Goal: Task Accomplishment & Management: Use online tool/utility

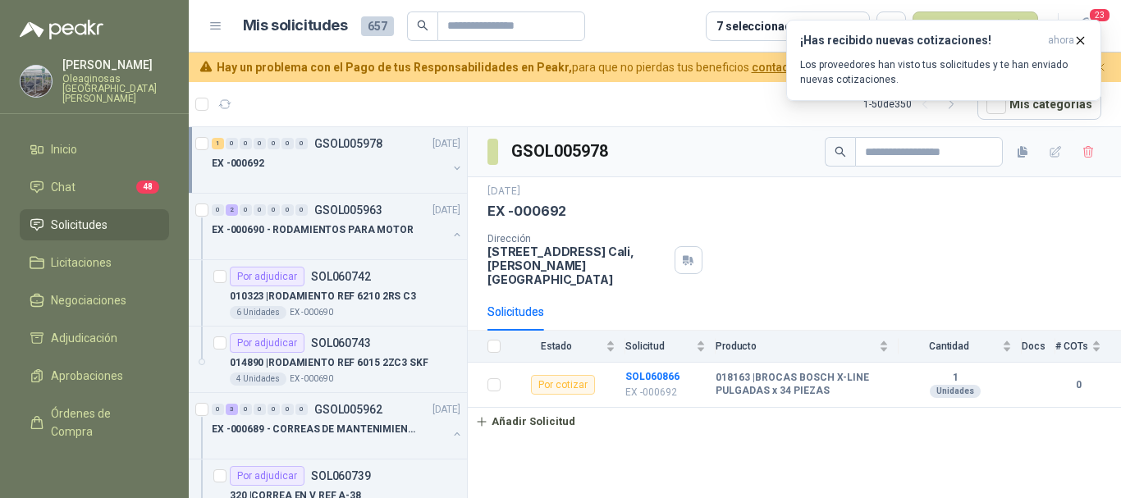
click at [1085, 43] on icon "button" at bounding box center [1080, 41] width 14 height 14
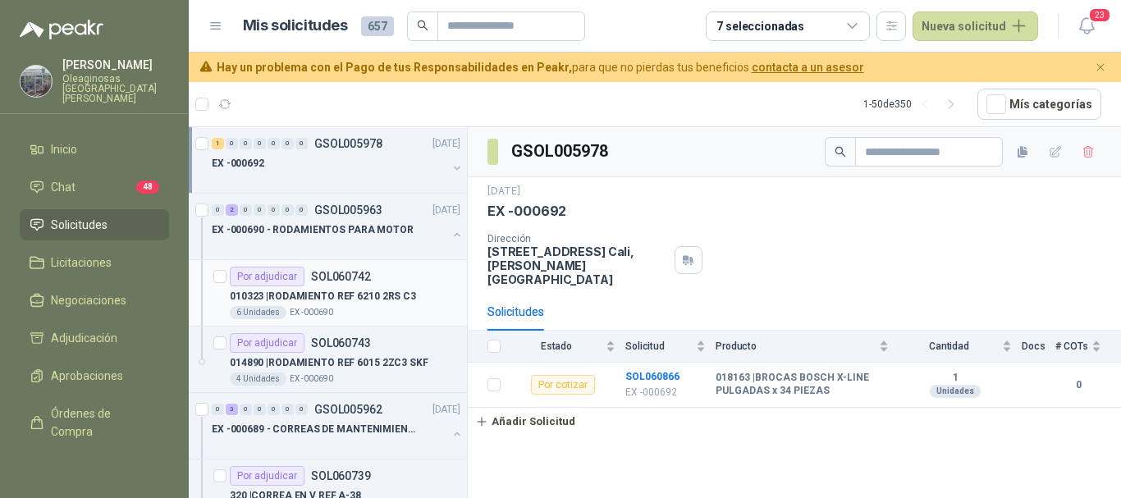
scroll to position [82, 0]
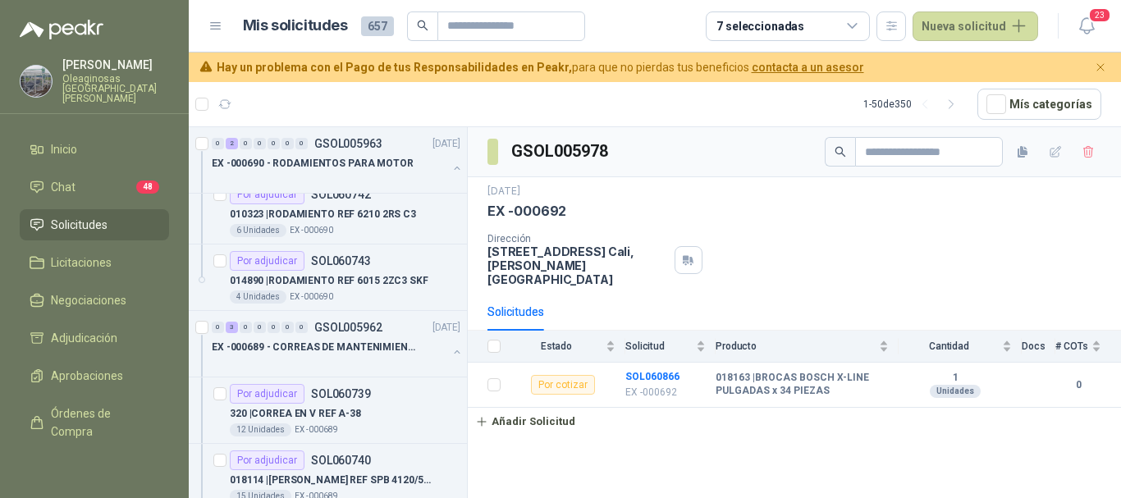
click at [711, 208] on div "EX -000692" at bounding box center [794, 211] width 614 height 17
click at [101, 216] on span "Solicitudes" at bounding box center [79, 225] width 57 height 18
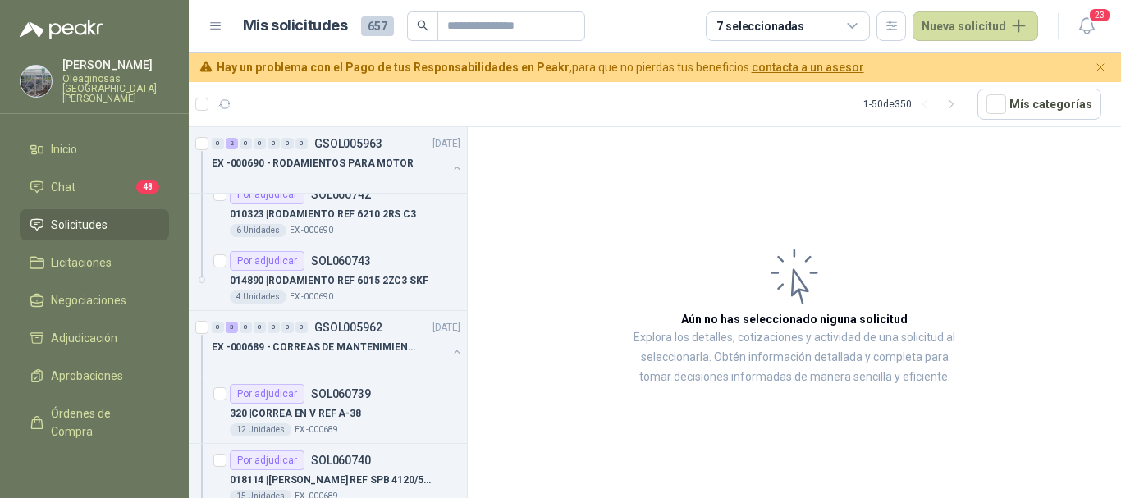
click at [117, 216] on li "Solicitudes" at bounding box center [95, 225] width 130 height 18
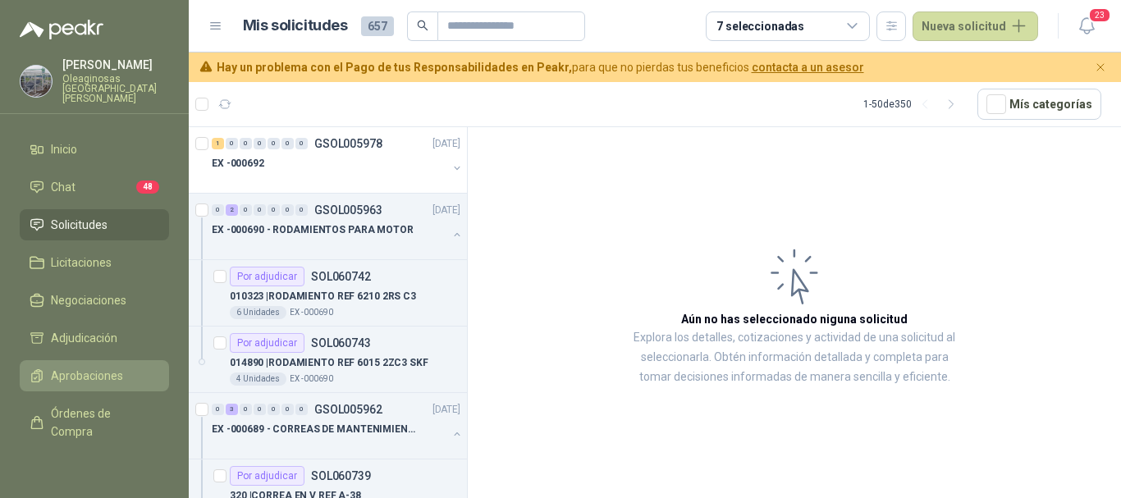
click at [84, 367] on span "Aprobaciones" at bounding box center [87, 376] width 72 height 18
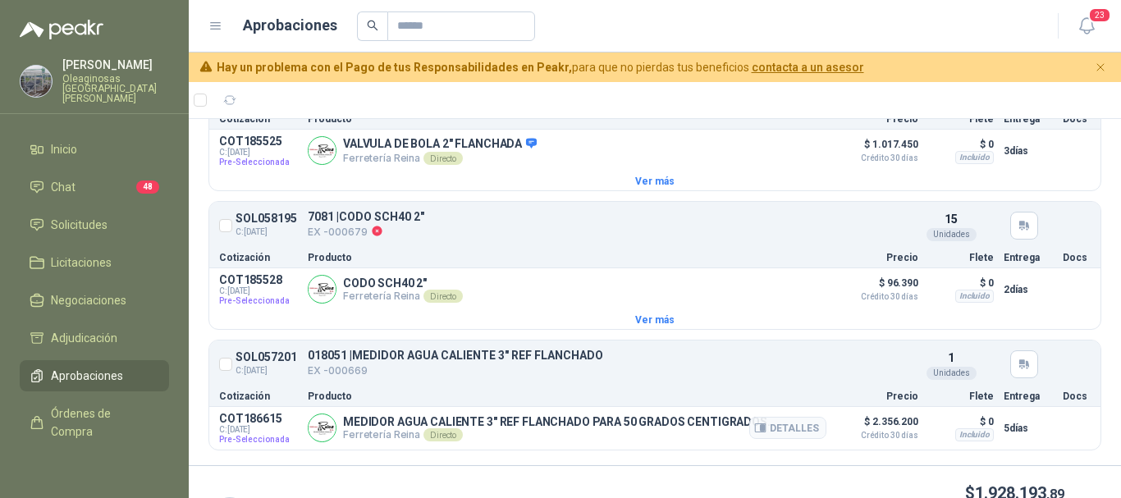
scroll to position [1910, 0]
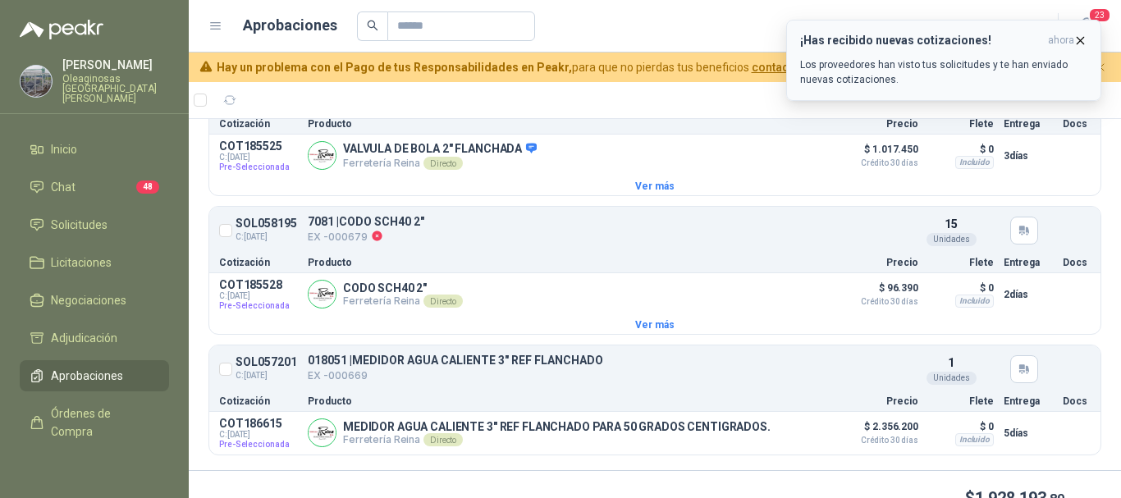
click at [1084, 36] on icon "button" at bounding box center [1080, 41] width 14 height 14
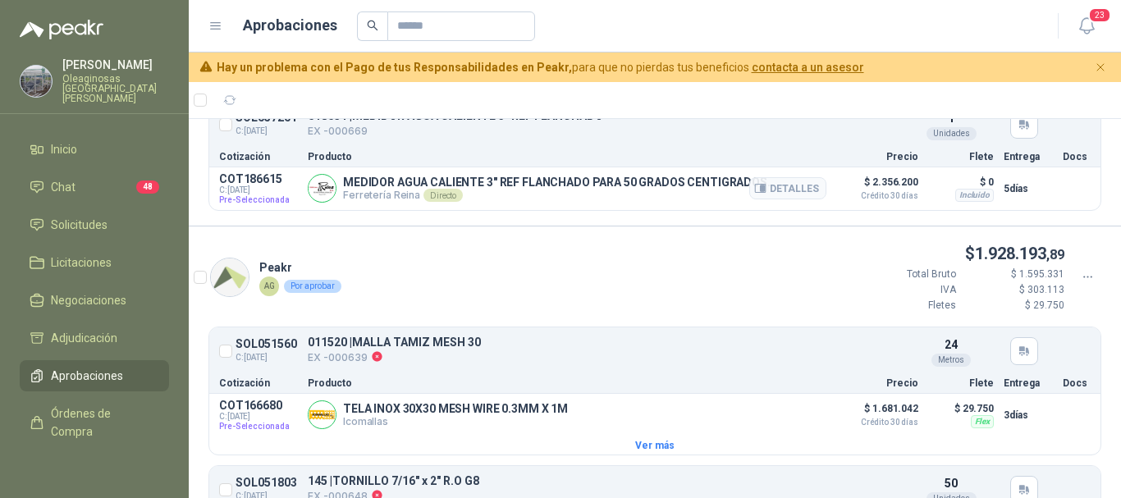
scroll to position [2074, 0]
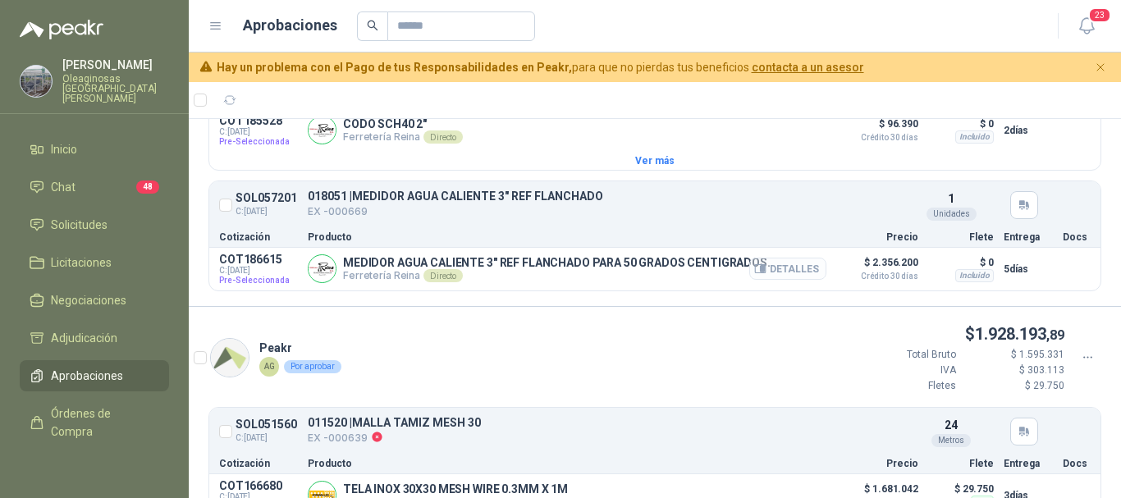
click at [789, 280] on button "Detalles" at bounding box center [787, 269] width 77 height 22
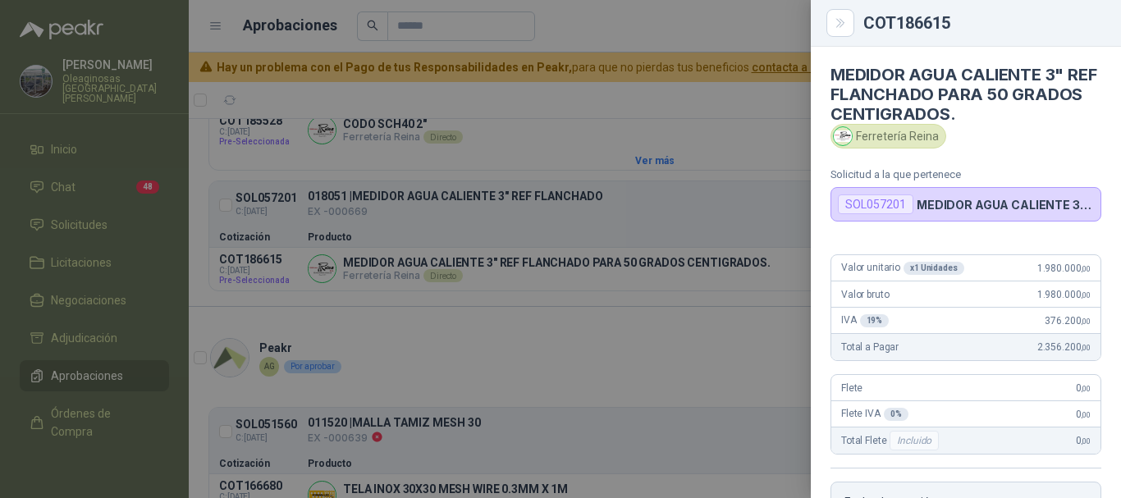
scroll to position [0, 0]
click at [745, 103] on div at bounding box center [560, 249] width 1121 height 498
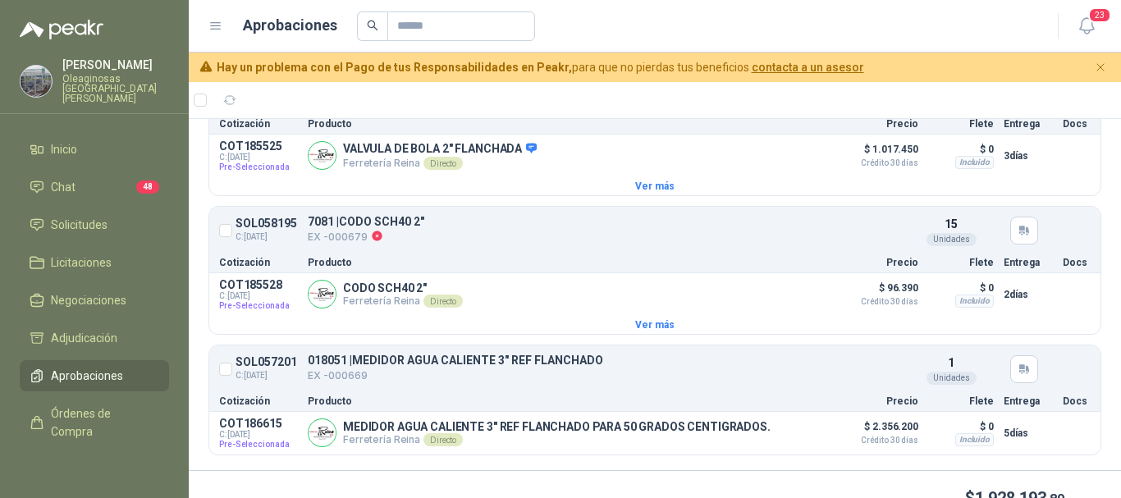
scroll to position [1992, 0]
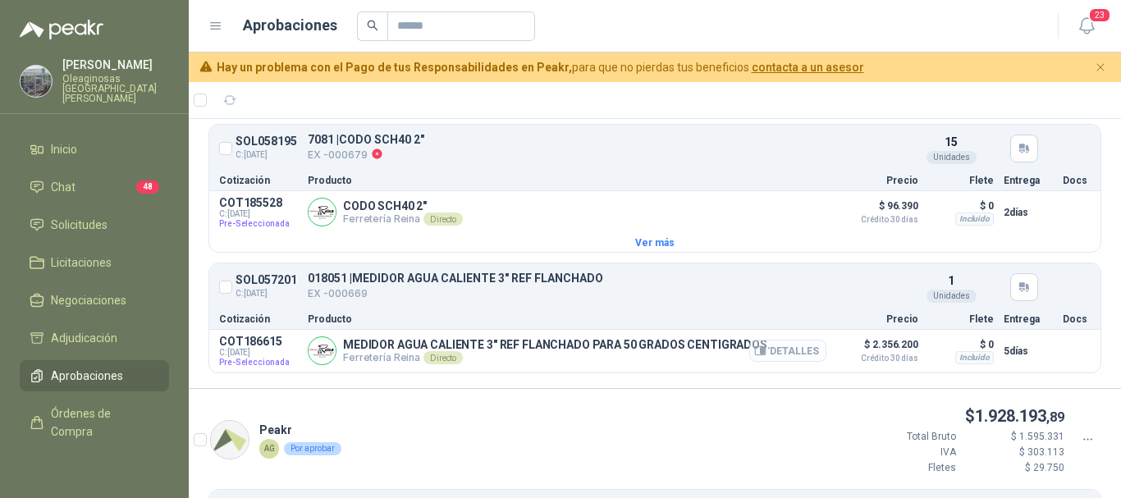
click at [779, 362] on button "Detalles" at bounding box center [787, 351] width 77 height 22
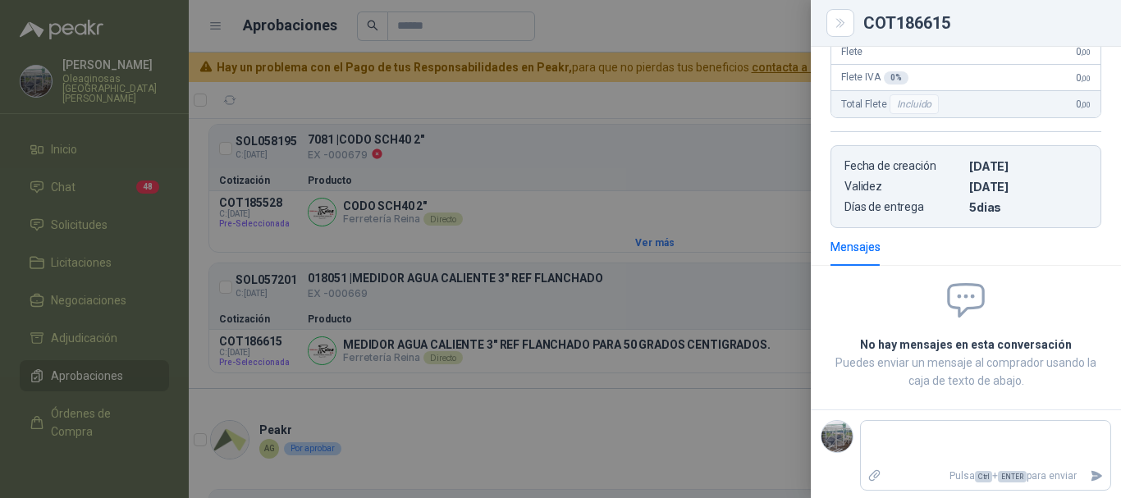
scroll to position [341, 0]
click at [802, 25] on div at bounding box center [560, 249] width 1121 height 498
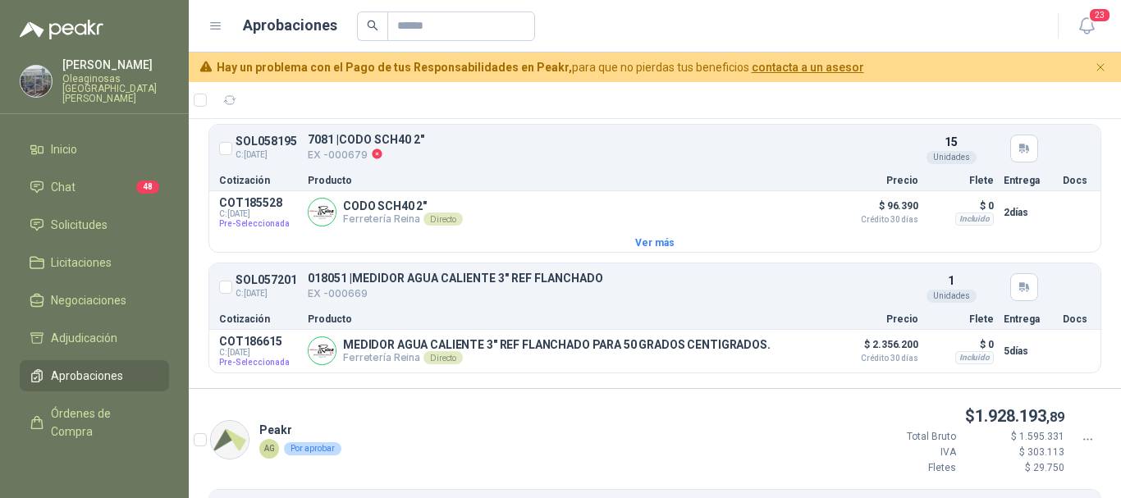
click at [644, 25] on div at bounding box center [698, 26] width 682 height 30
click at [87, 217] on span "Solicitudes" at bounding box center [79, 225] width 57 height 18
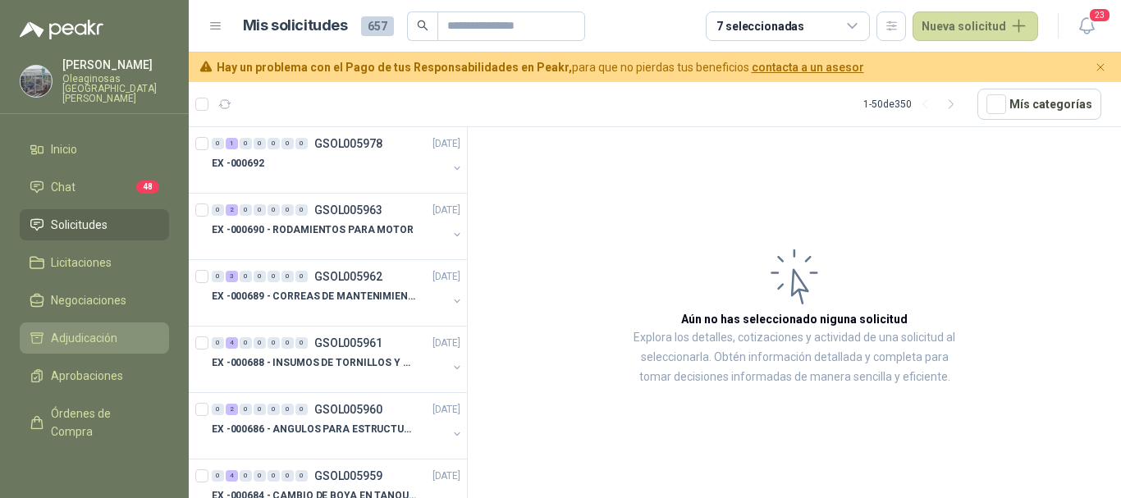
click at [110, 329] on span "Adjudicación" at bounding box center [84, 338] width 66 height 18
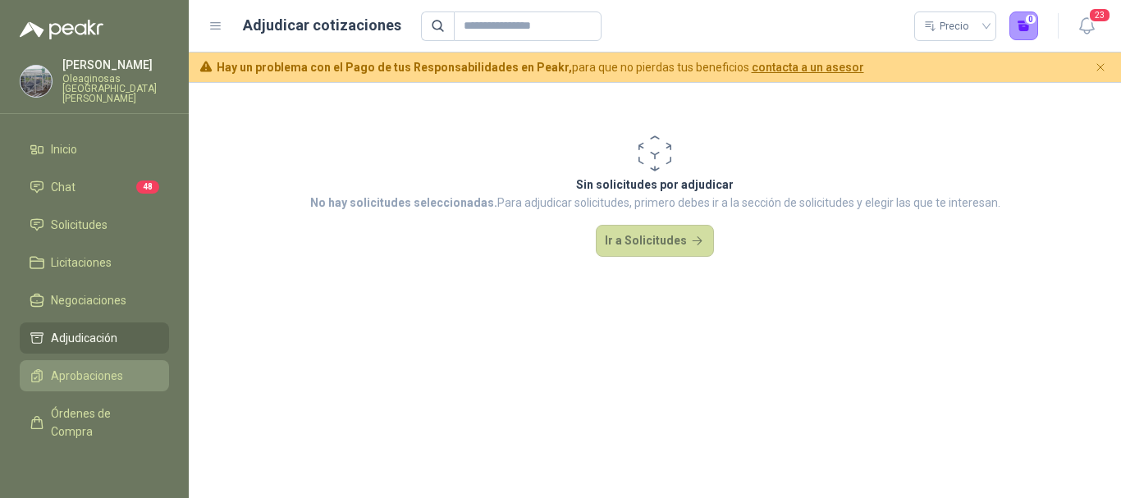
click at [111, 367] on span "Aprobaciones" at bounding box center [87, 376] width 72 height 18
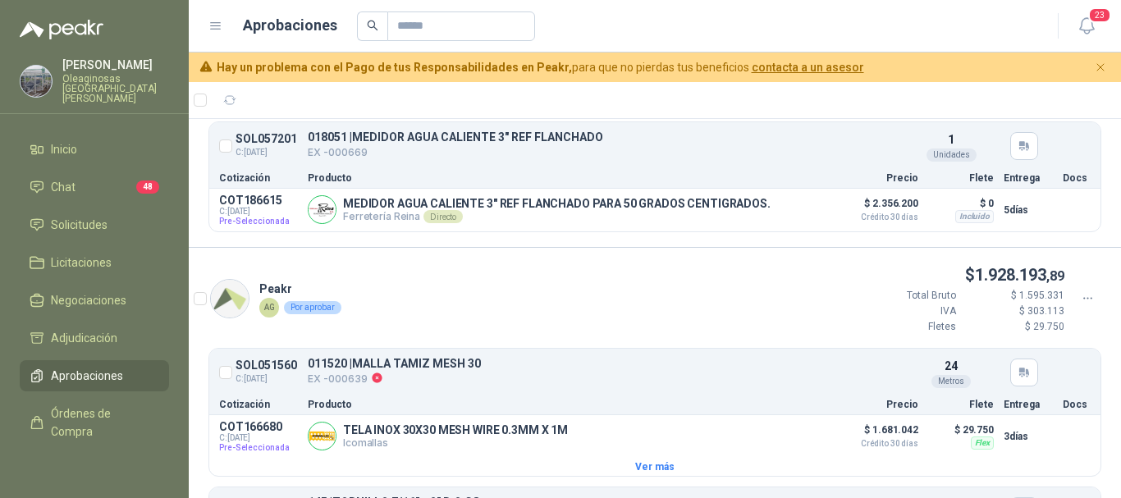
scroll to position [2134, 0]
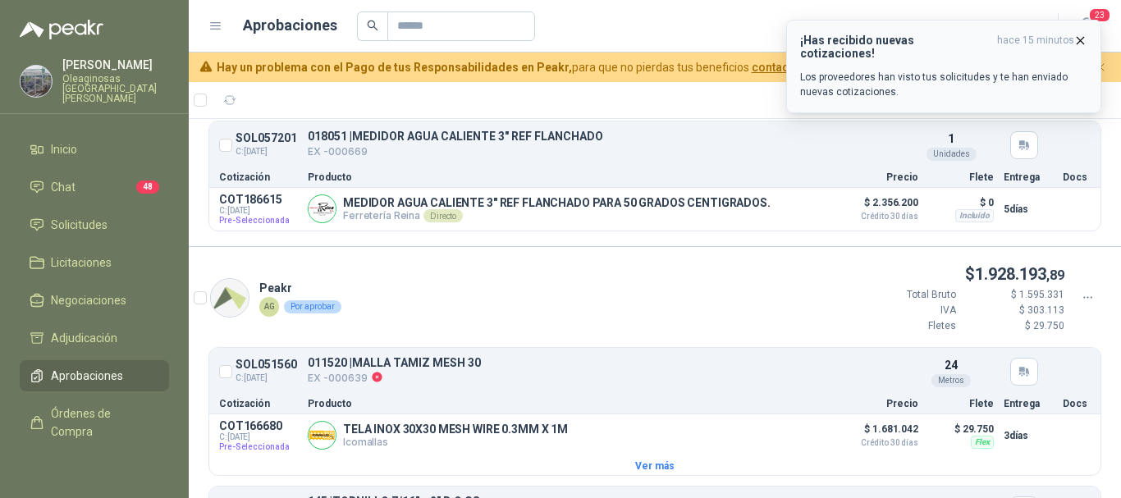
click at [1080, 39] on icon "button" at bounding box center [1080, 41] width 14 height 14
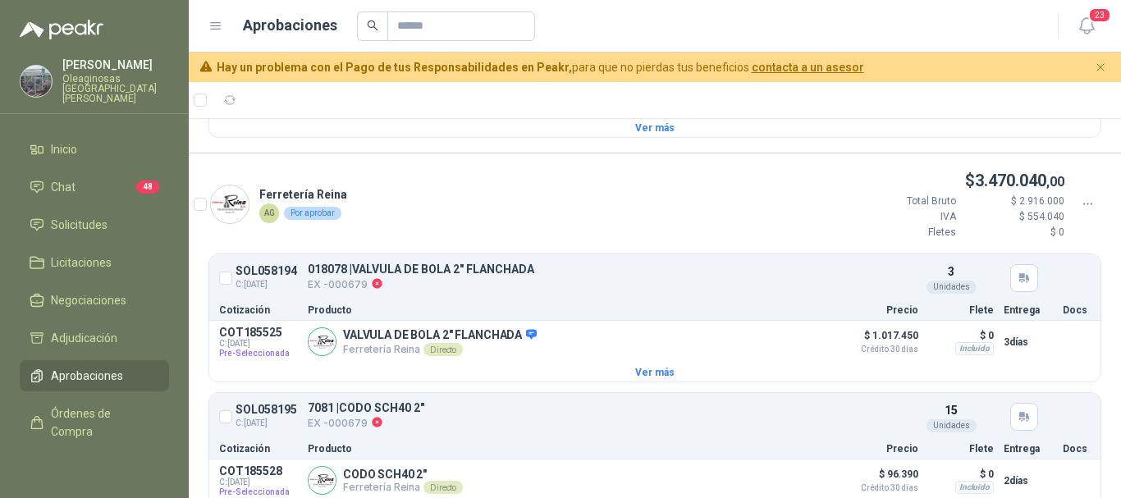
scroll to position [1805, 0]
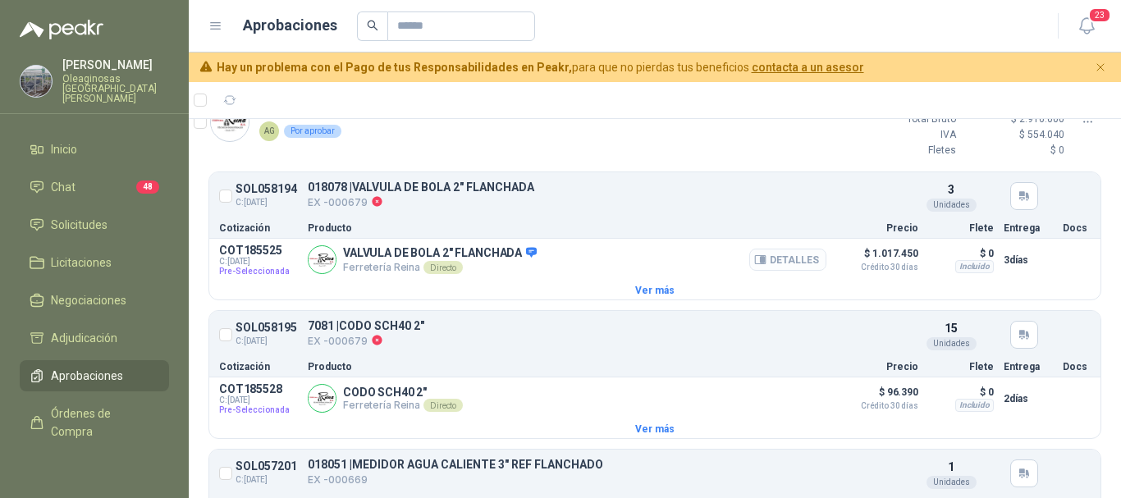
click at [792, 268] on button "Detalles" at bounding box center [787, 260] width 77 height 22
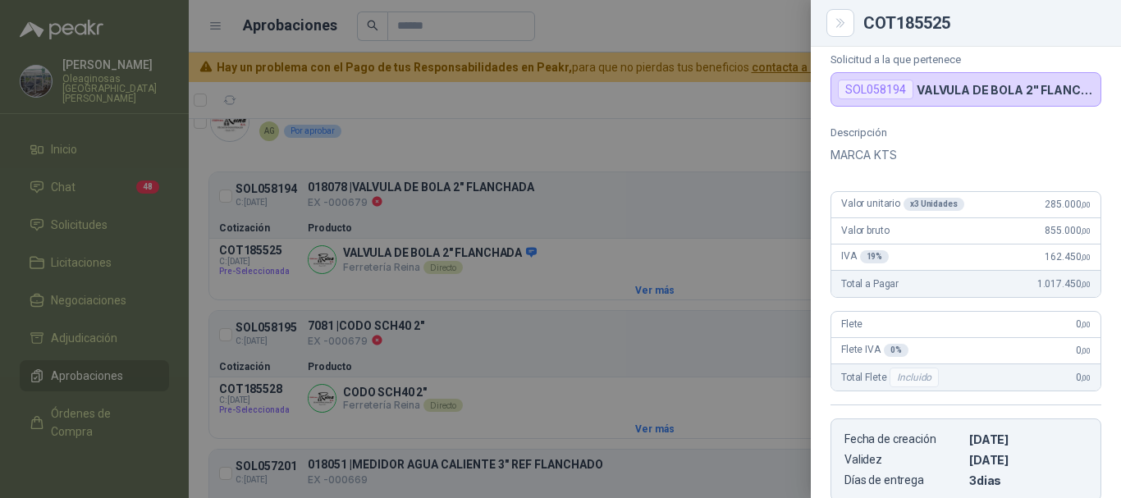
scroll to position [0, 0]
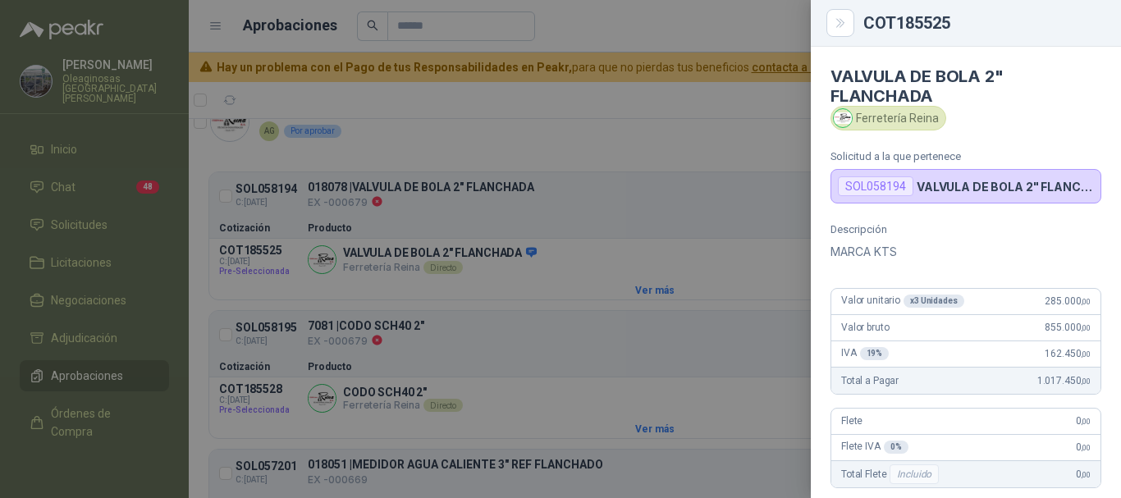
click at [638, 17] on div at bounding box center [560, 249] width 1121 height 498
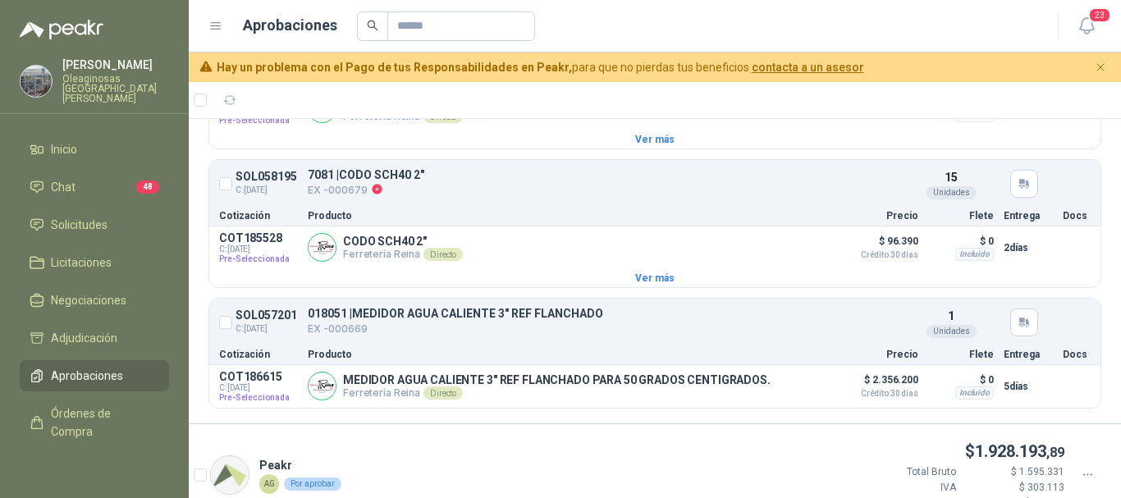
scroll to position [1970, 0]
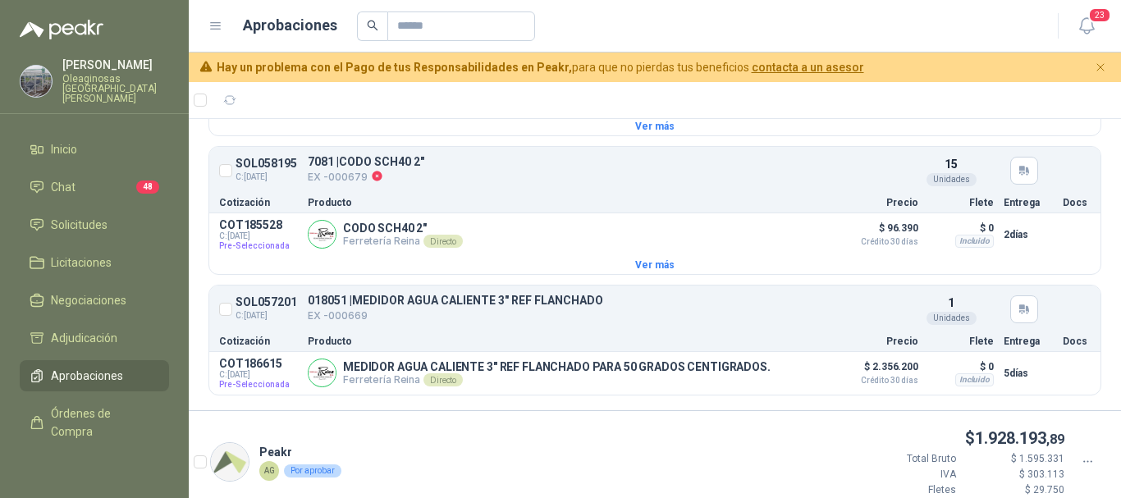
click at [121, 368] on span "Aprobaciones" at bounding box center [87, 376] width 72 height 18
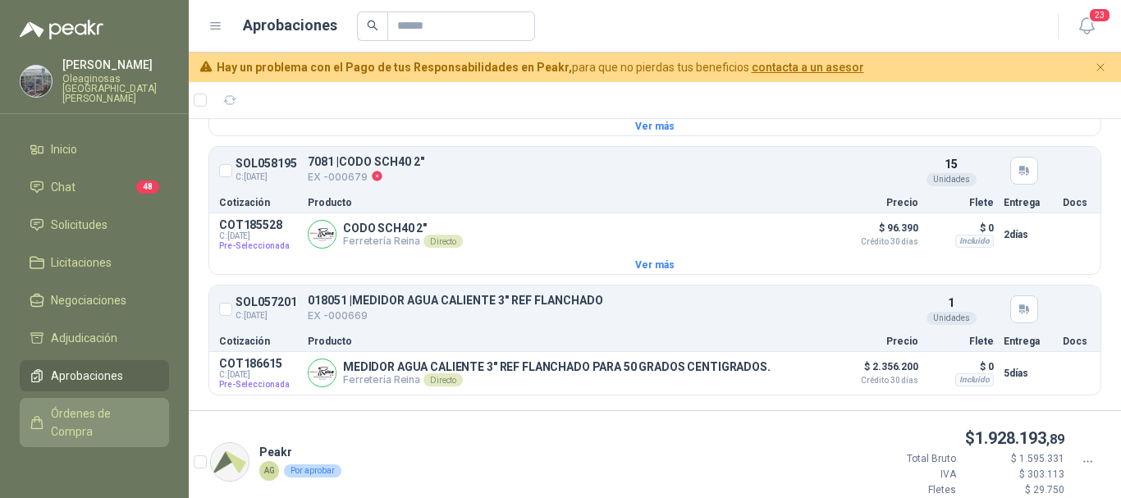
click at [100, 405] on span "Órdenes de Compra" at bounding box center [102, 423] width 103 height 36
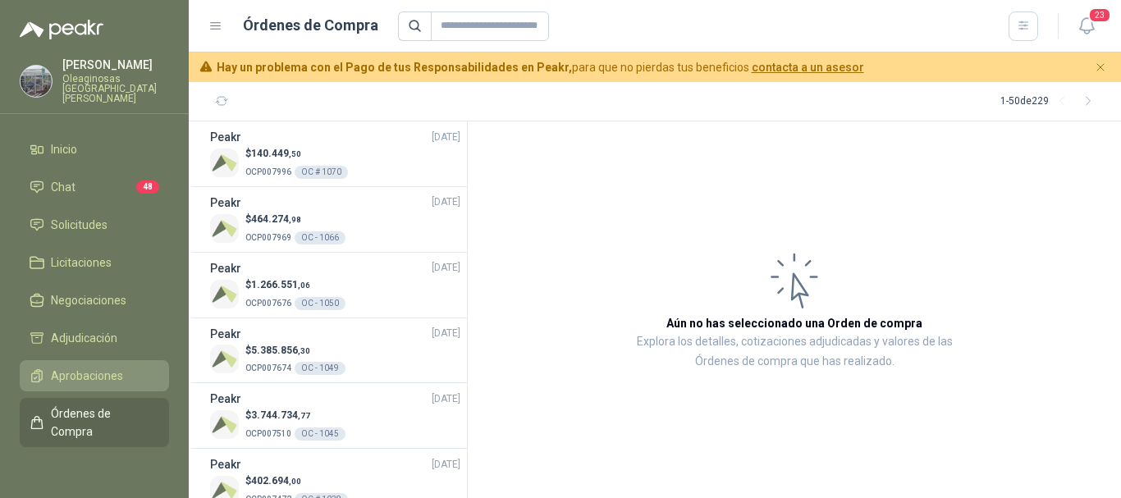
click at [98, 367] on span "Aprobaciones" at bounding box center [87, 376] width 72 height 18
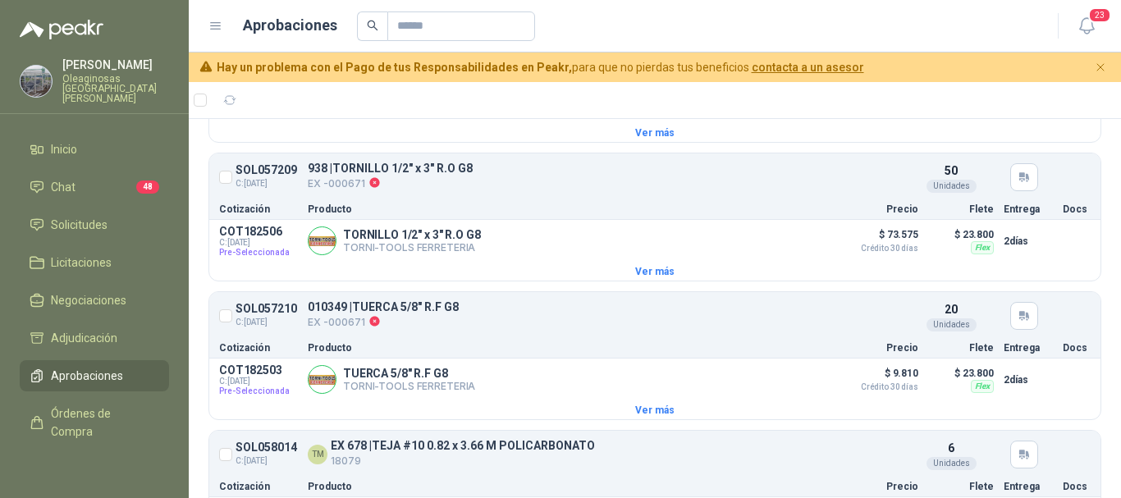
scroll to position [1067, 0]
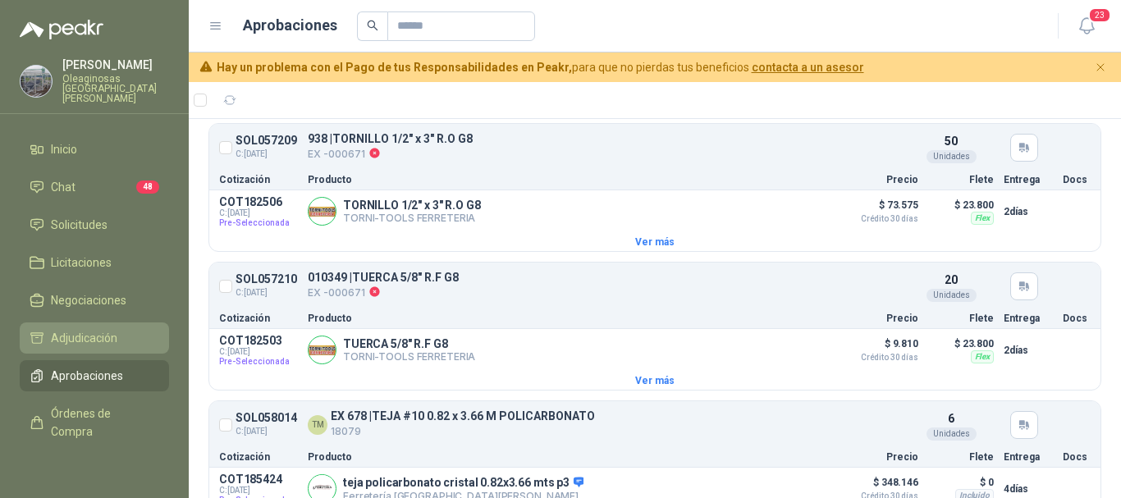
click at [110, 329] on span "Adjudicación" at bounding box center [84, 338] width 66 height 18
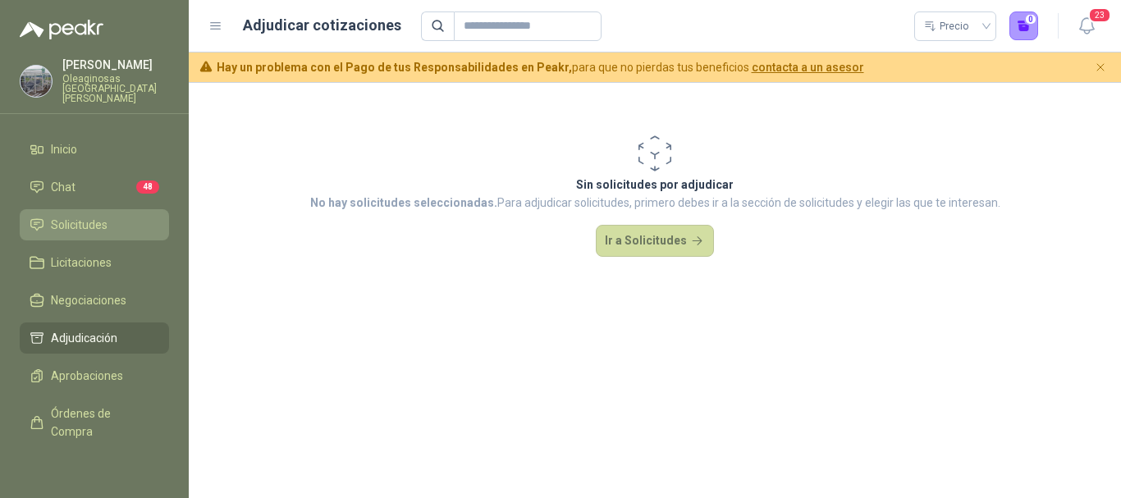
click at [87, 217] on span "Solicitudes" at bounding box center [79, 225] width 57 height 18
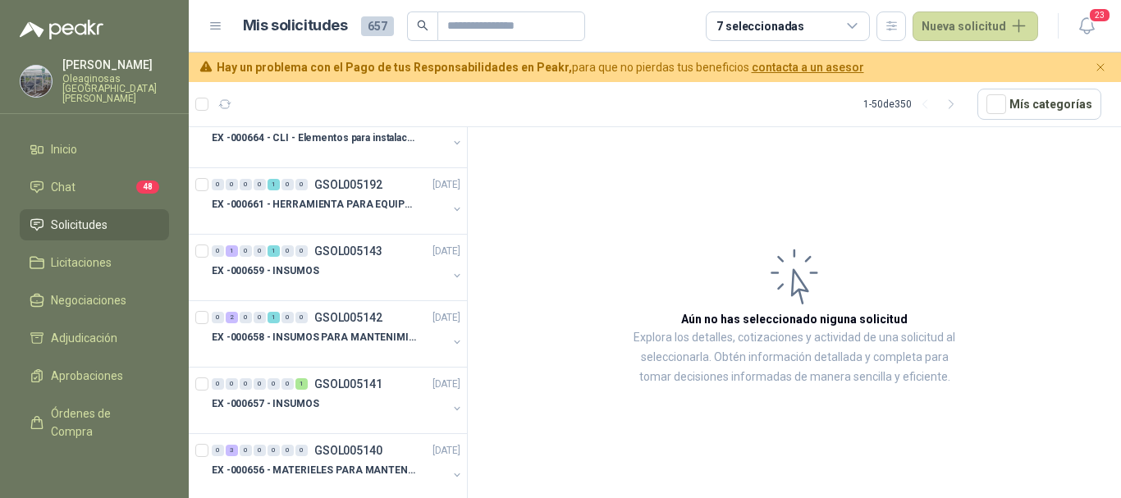
scroll to position [1313, 0]
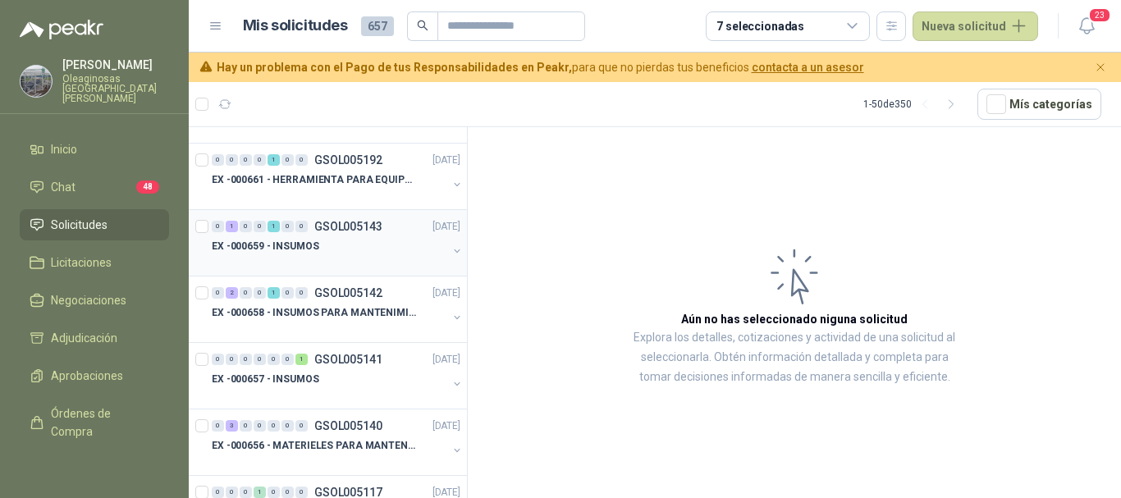
click at [338, 249] on div "EX -000659 - INSUMOS" at bounding box center [330, 246] width 236 height 20
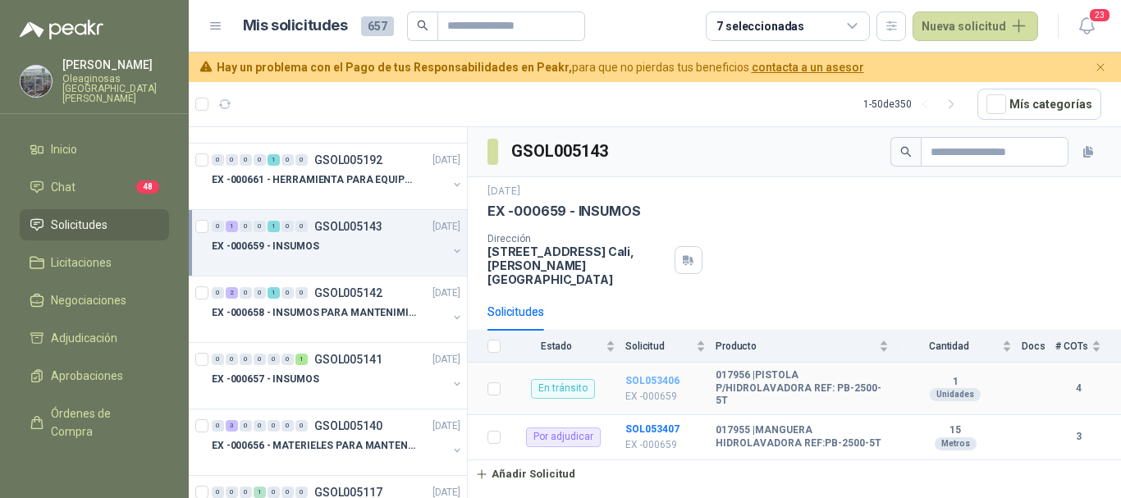
click at [647, 375] on b "SOL053406" at bounding box center [652, 380] width 54 height 11
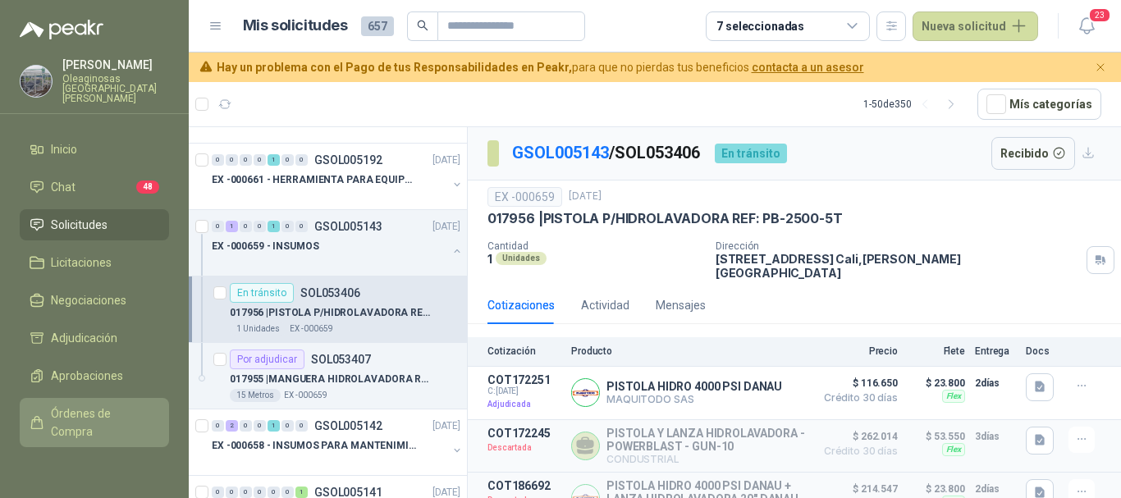
click at [87, 419] on span "Órdenes de Compra" at bounding box center [102, 423] width 103 height 36
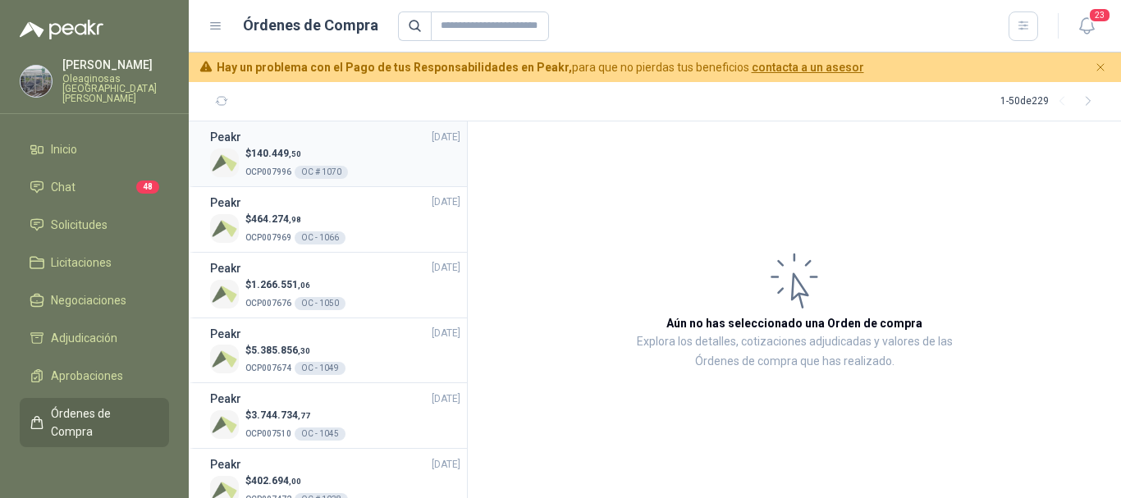
click at [365, 173] on div "$ 140.449 ,50 OCP007996 OC # 1070" at bounding box center [335, 163] width 250 height 34
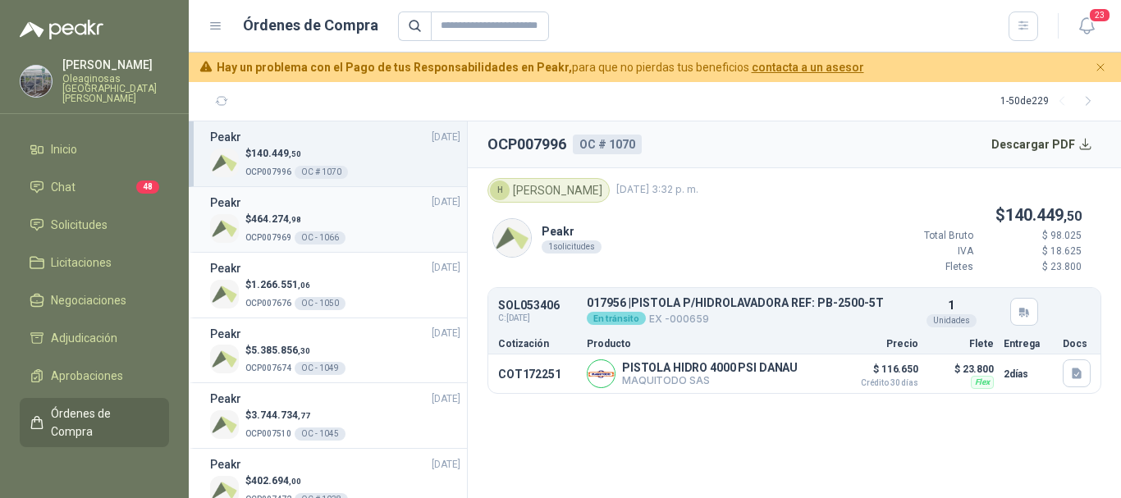
click at [373, 221] on div "$ 464.274 ,98 OCP007969 OC - 1066" at bounding box center [335, 229] width 250 height 34
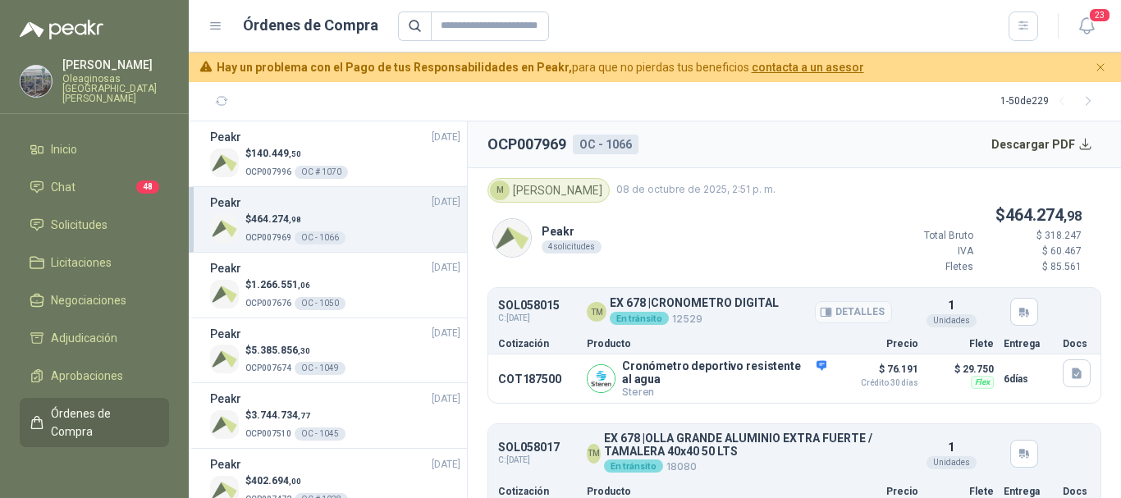
scroll to position [82, 0]
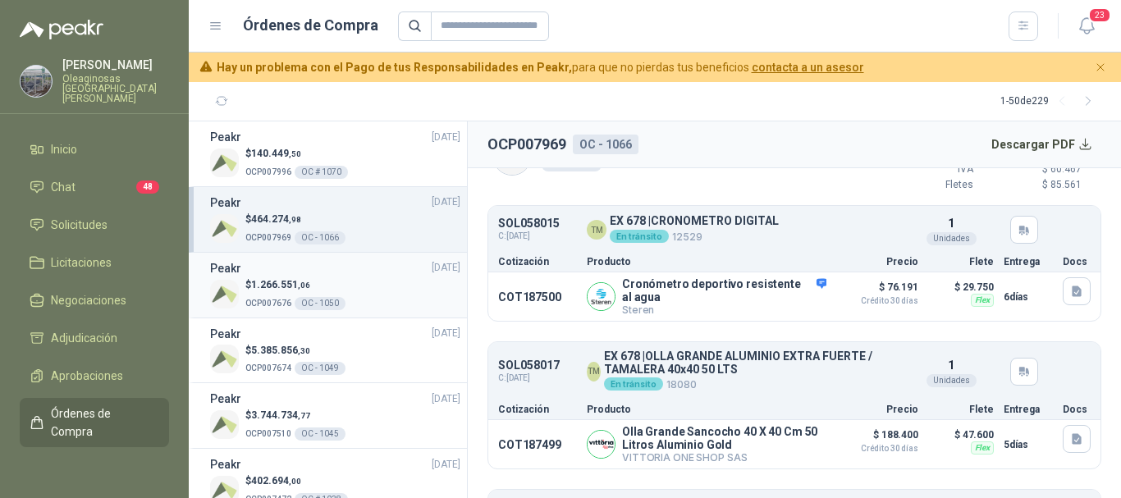
click at [374, 279] on div "$ 1.266.551 ,06 OCP007676 OC - 1050" at bounding box center [335, 294] width 250 height 34
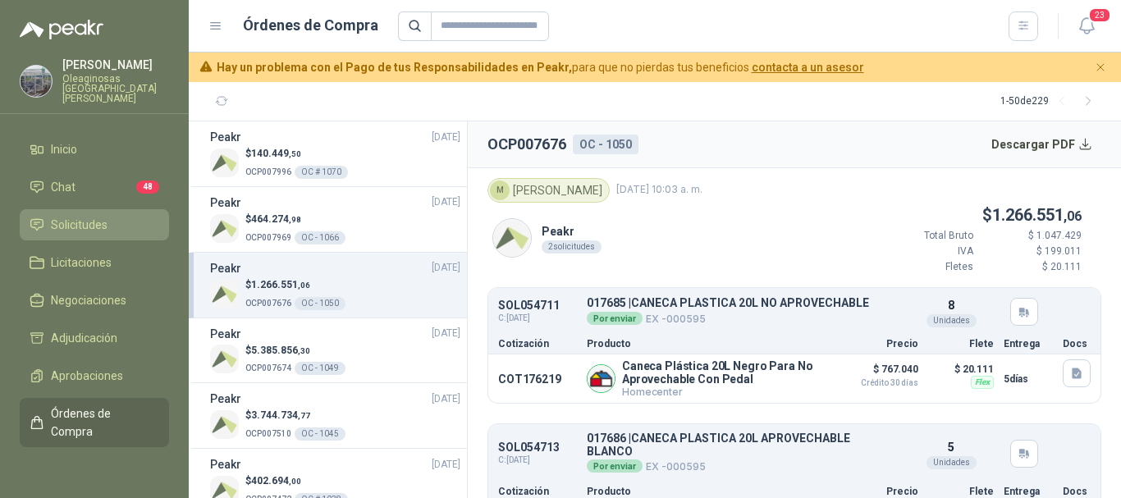
click at [109, 218] on li "Solicitudes" at bounding box center [95, 225] width 130 height 18
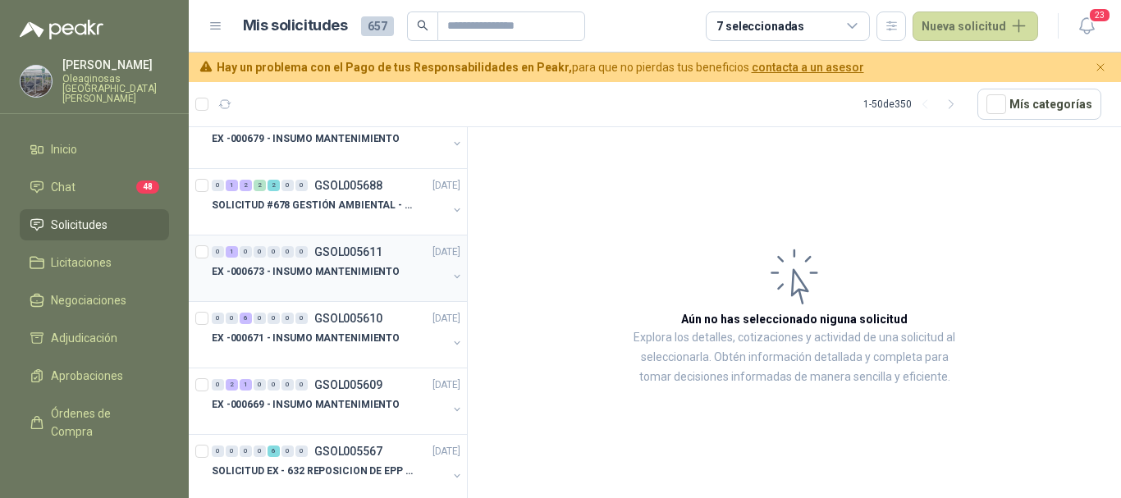
scroll to position [574, 0]
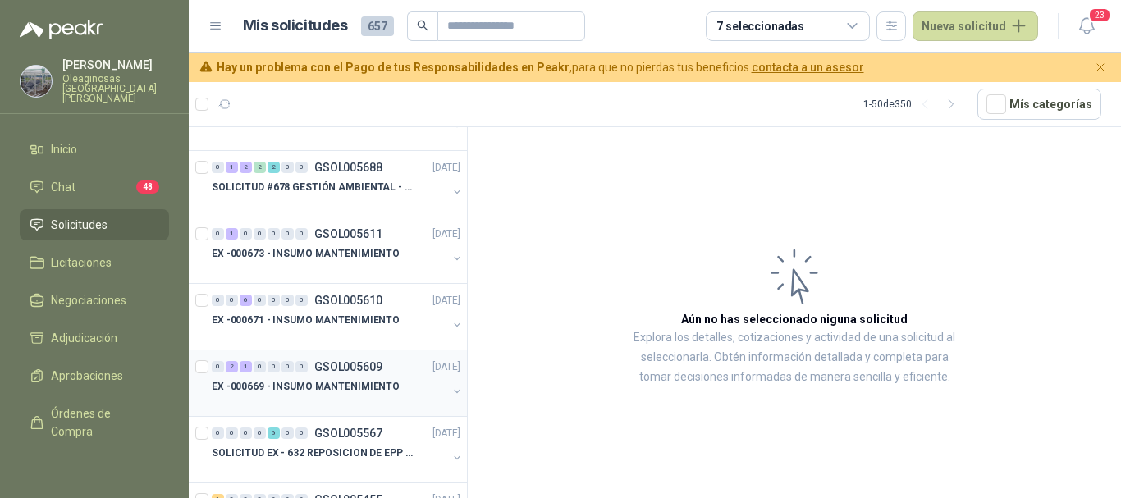
click at [305, 401] on div at bounding box center [330, 402] width 236 height 13
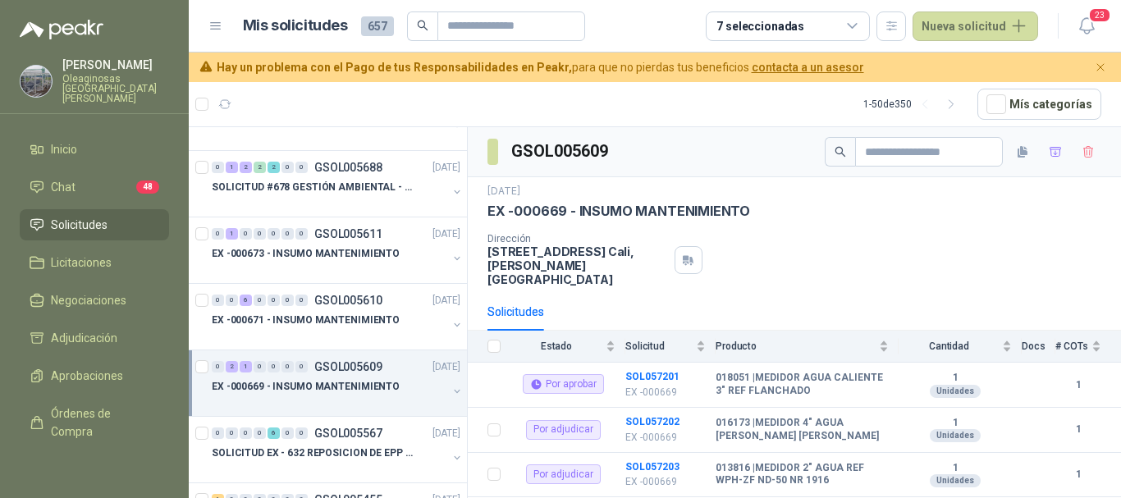
click at [351, 400] on div at bounding box center [330, 402] width 236 height 13
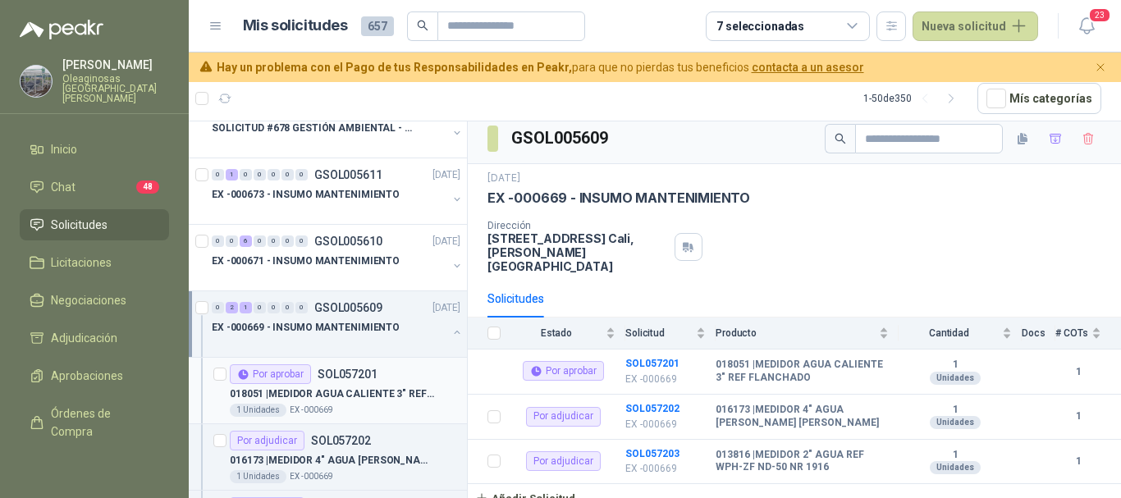
scroll to position [657, 0]
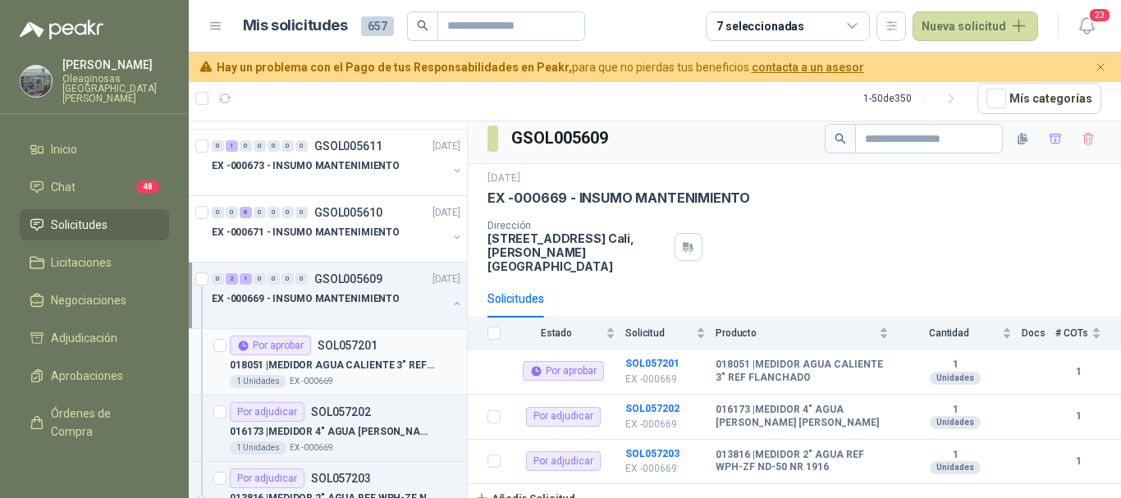
click at [381, 375] on div "1 Unidades EX -000669" at bounding box center [345, 381] width 231 height 13
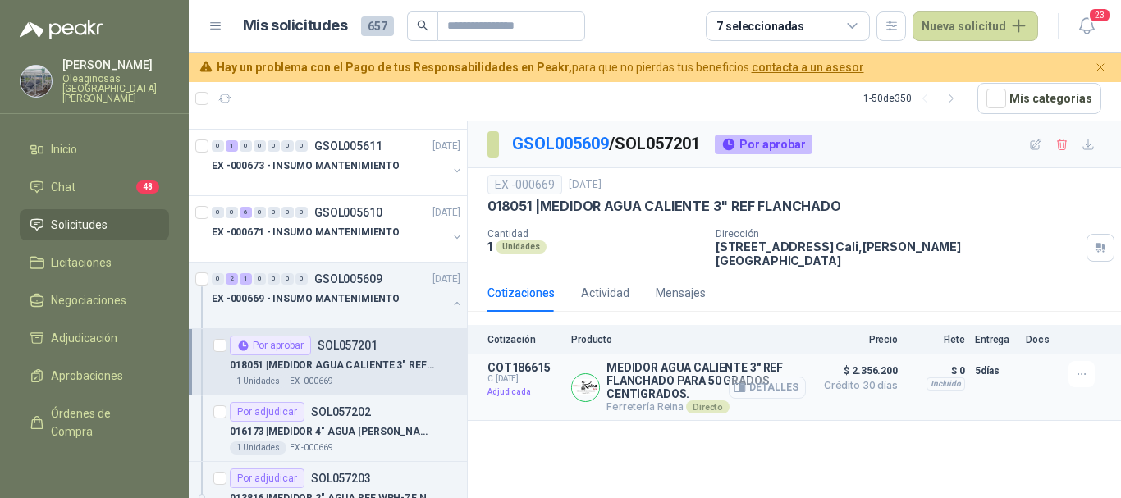
click at [779, 379] on button "Detalles" at bounding box center [767, 388] width 77 height 22
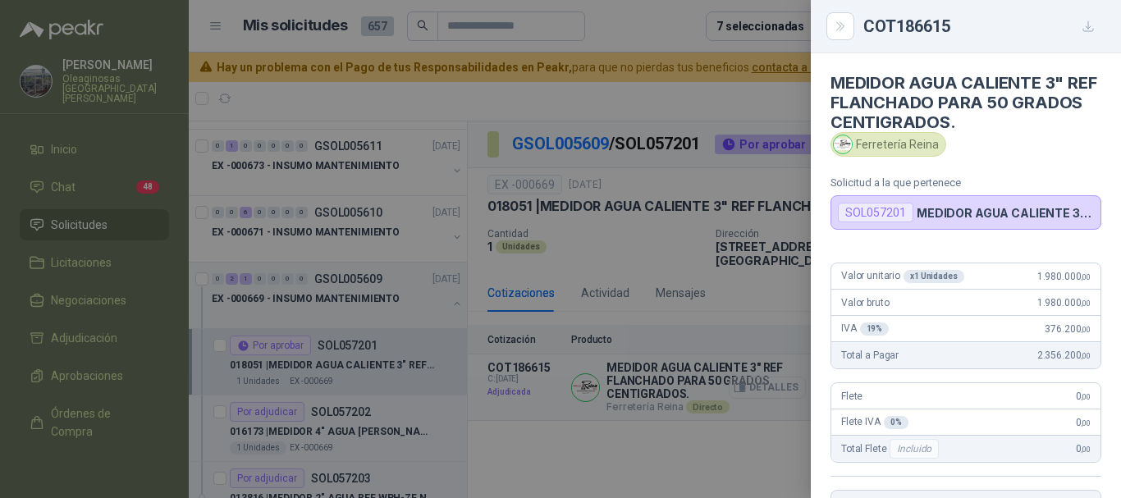
scroll to position [339, 0]
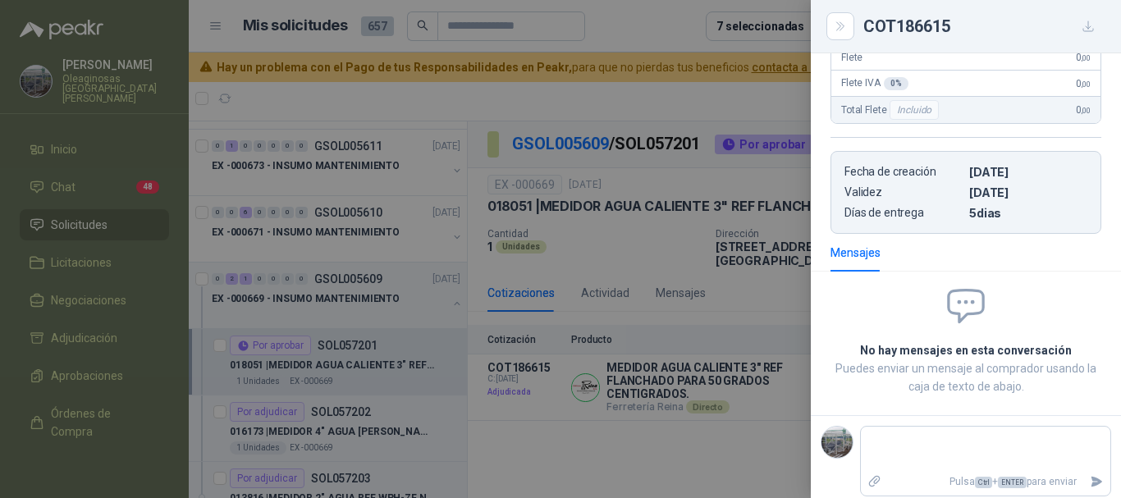
click at [660, 99] on div at bounding box center [560, 249] width 1121 height 498
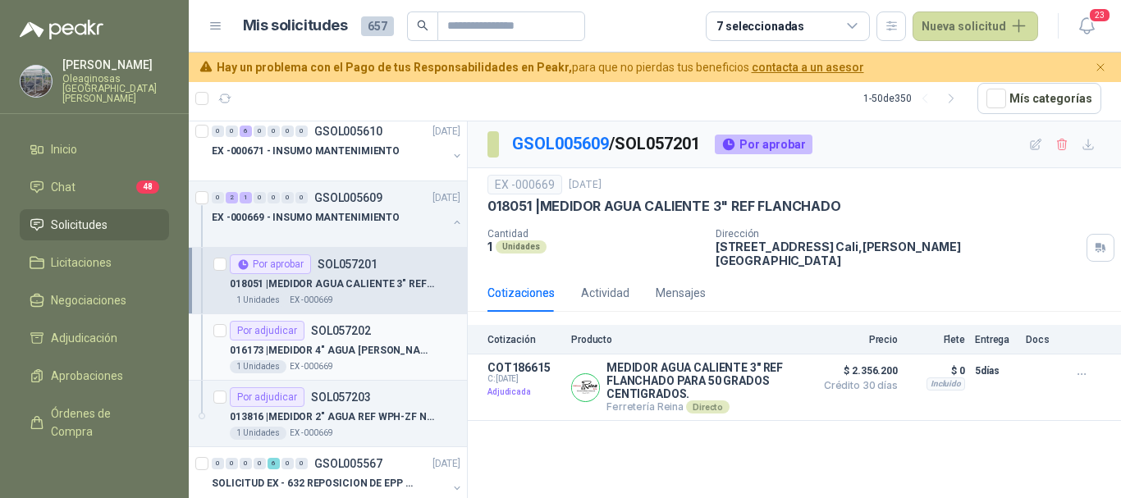
scroll to position [739, 0]
click at [373, 357] on p "016173 | MEDIDOR 4" AGUA [PERSON_NAME] [PERSON_NAME]" at bounding box center [332, 350] width 204 height 16
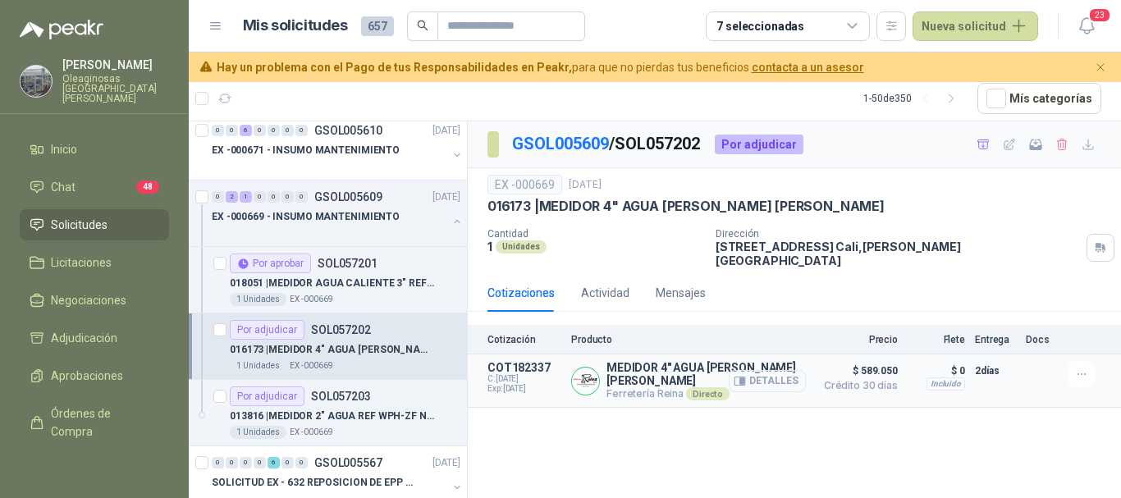
click at [776, 371] on button "Detalles" at bounding box center [767, 381] width 77 height 22
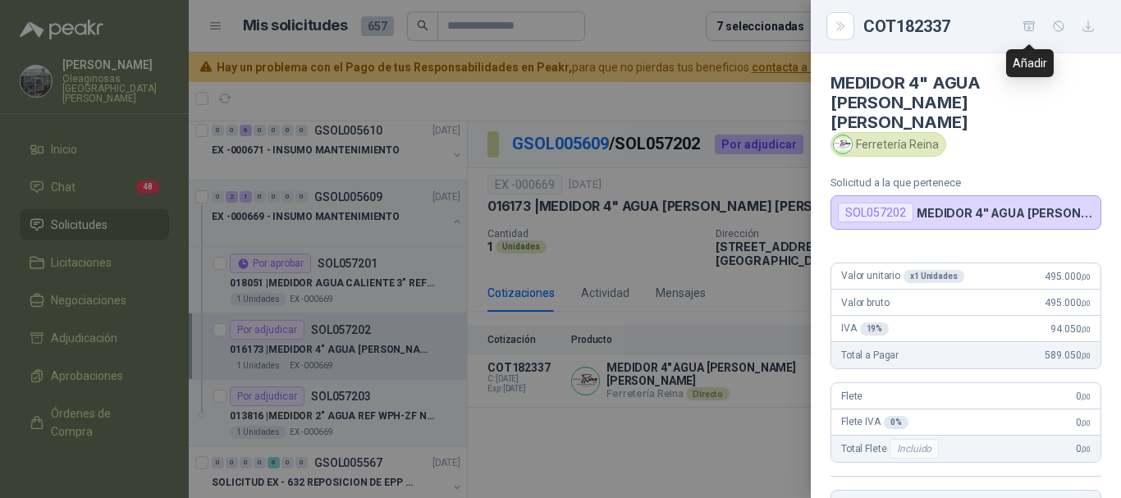
click at [1028, 23] on icon "button" at bounding box center [1030, 27] width 14 height 14
click at [580, 103] on div at bounding box center [560, 249] width 1121 height 498
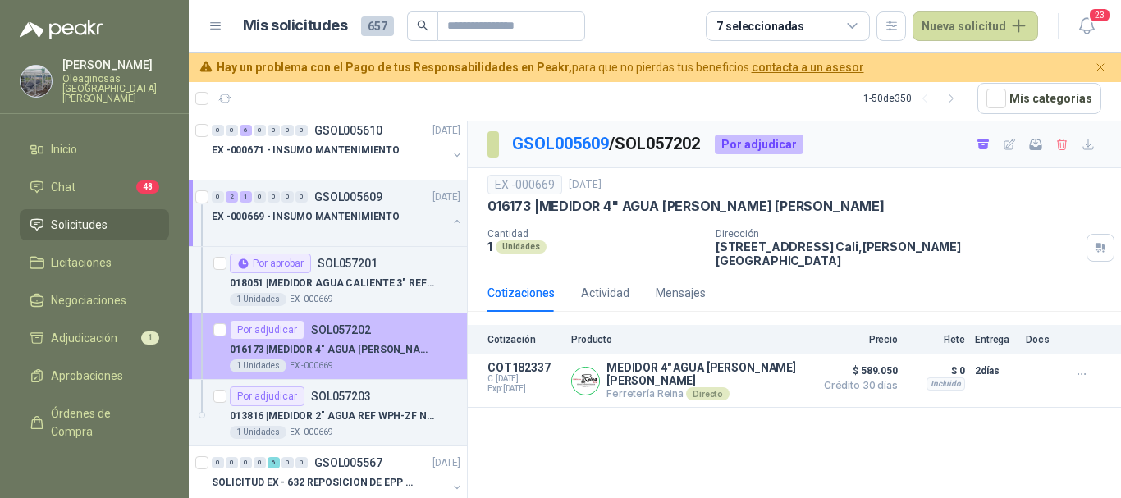
scroll to position [821, 0]
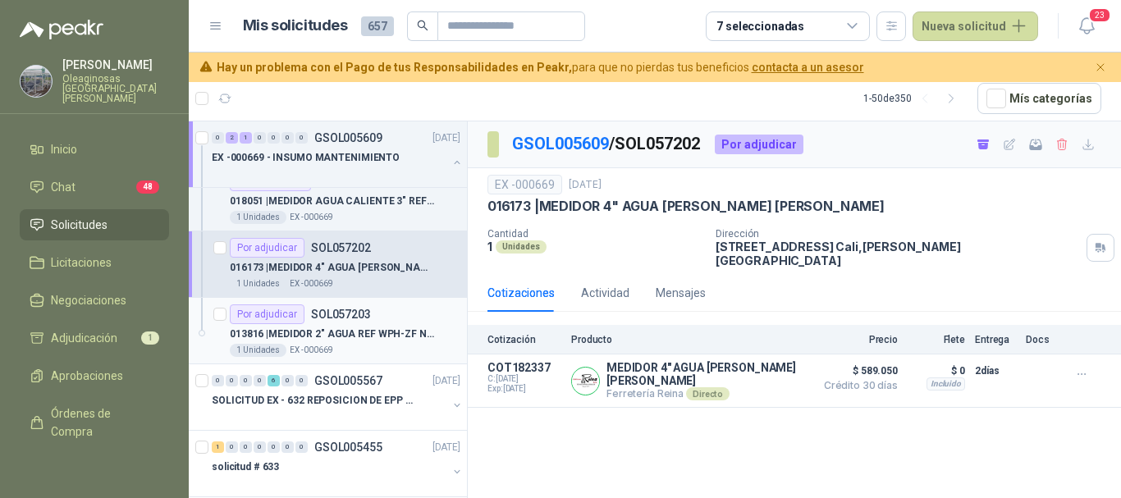
click at [386, 349] on div "1 Unidades EX -000669" at bounding box center [345, 350] width 231 height 13
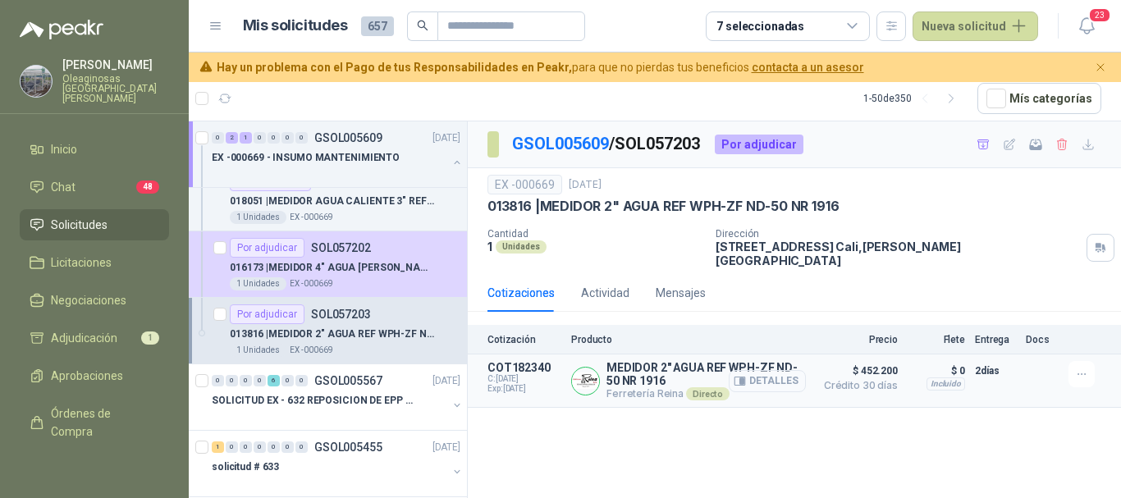
click at [785, 370] on button "Detalles" at bounding box center [767, 381] width 77 height 22
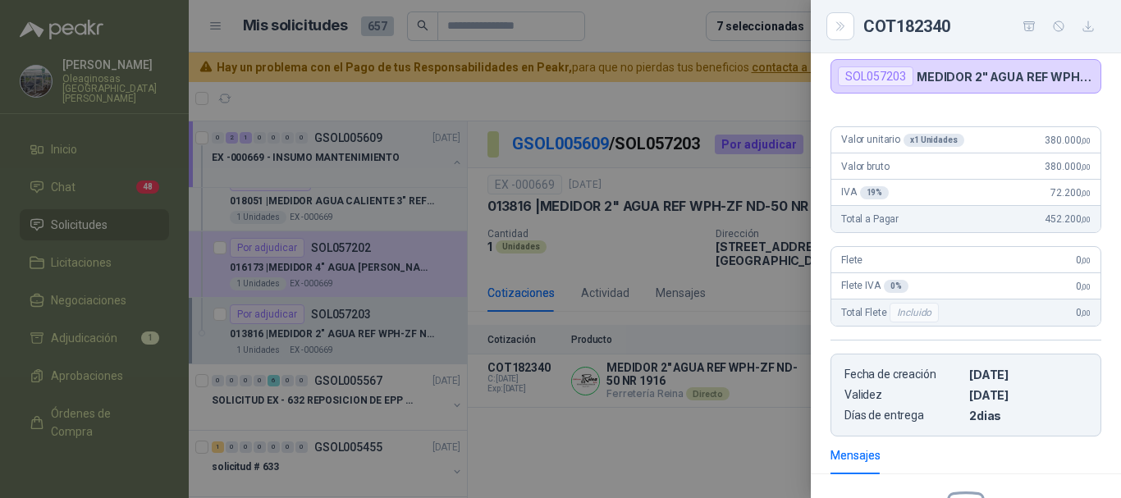
scroll to position [73, 0]
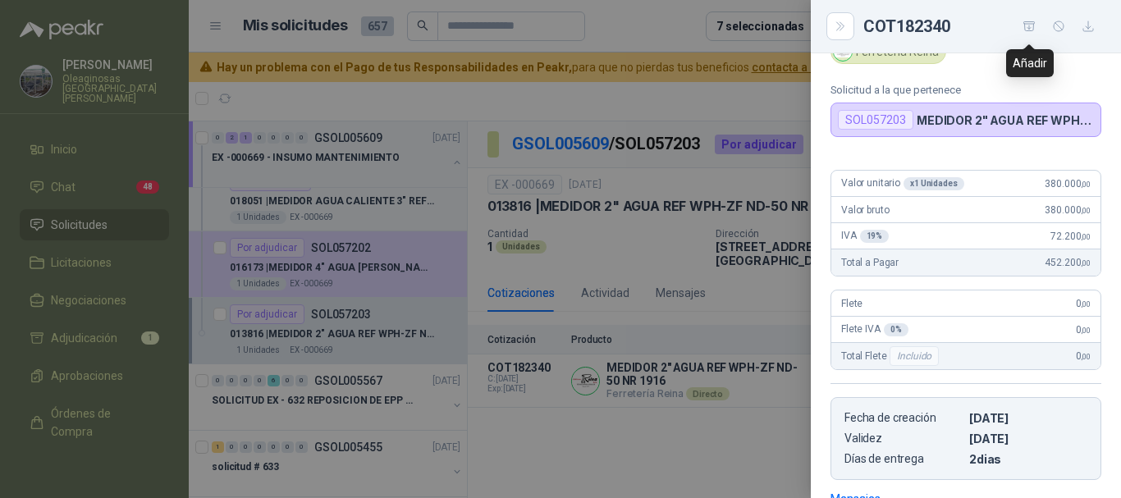
click at [1033, 29] on icon "button" at bounding box center [1028, 25] width 11 height 9
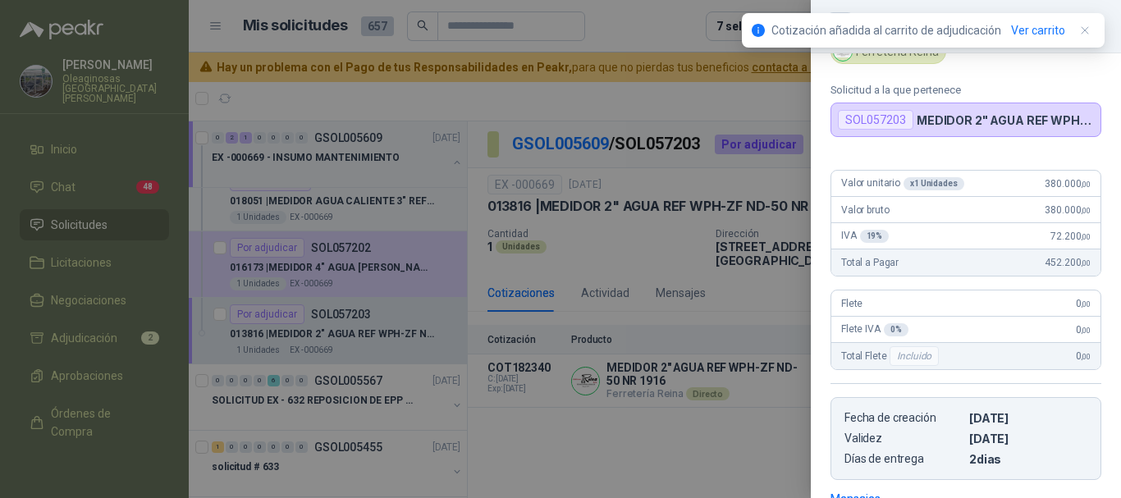
click at [624, 15] on div at bounding box center [560, 249] width 1121 height 498
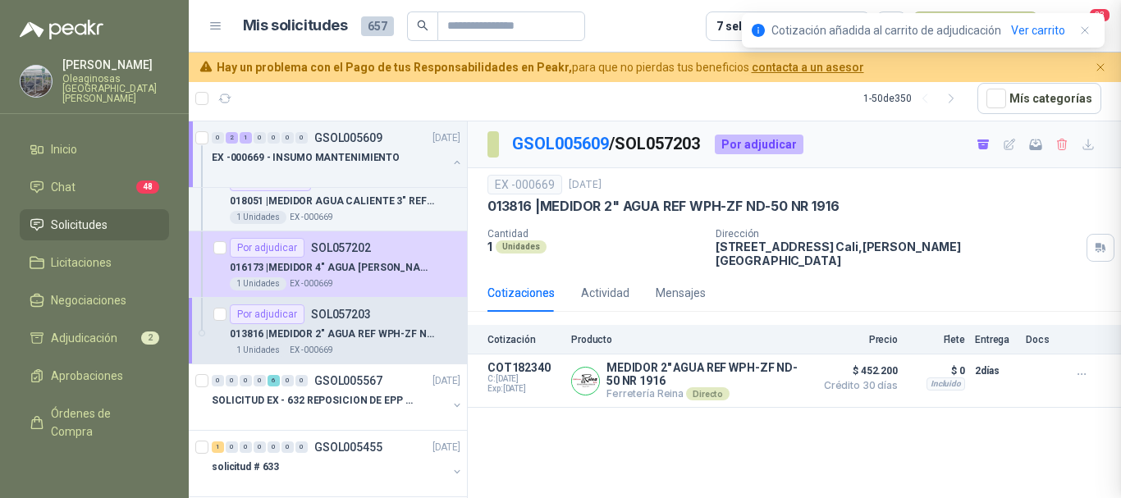
scroll to position [327, 0]
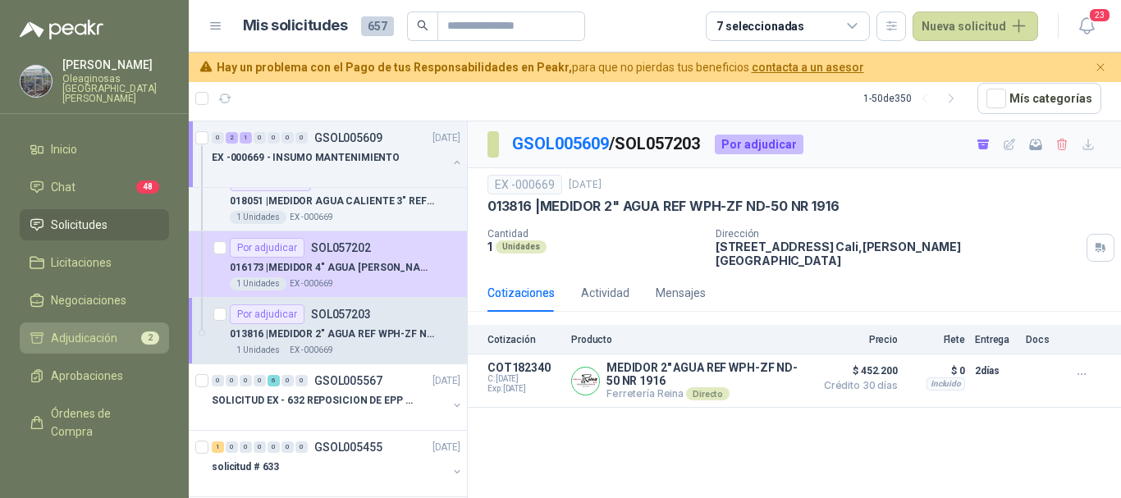
click at [92, 329] on span "Adjudicación" at bounding box center [84, 338] width 66 height 18
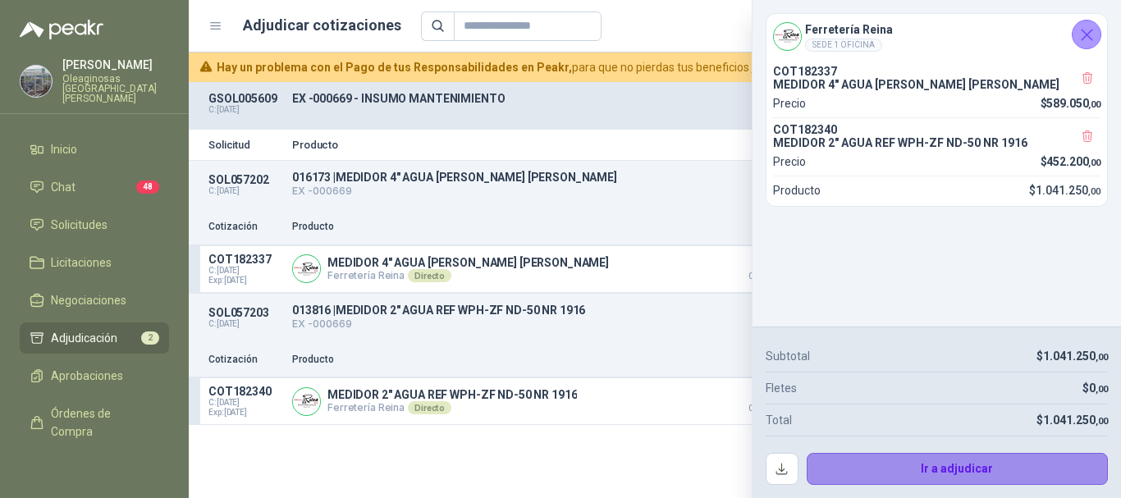
click at [954, 466] on button "Ir a adjudicar" at bounding box center [958, 469] width 302 height 33
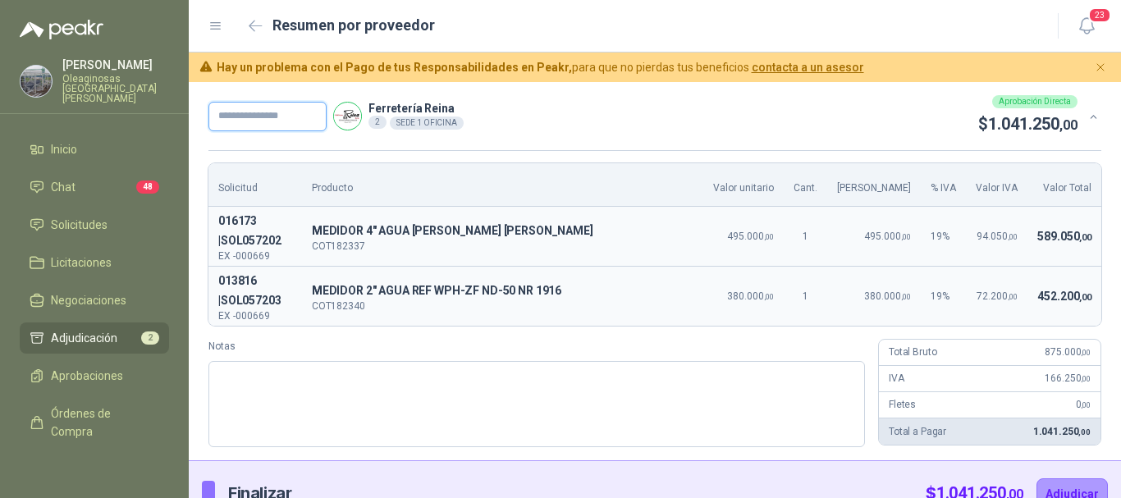
click at [303, 113] on input "text" at bounding box center [267, 117] width 118 height 30
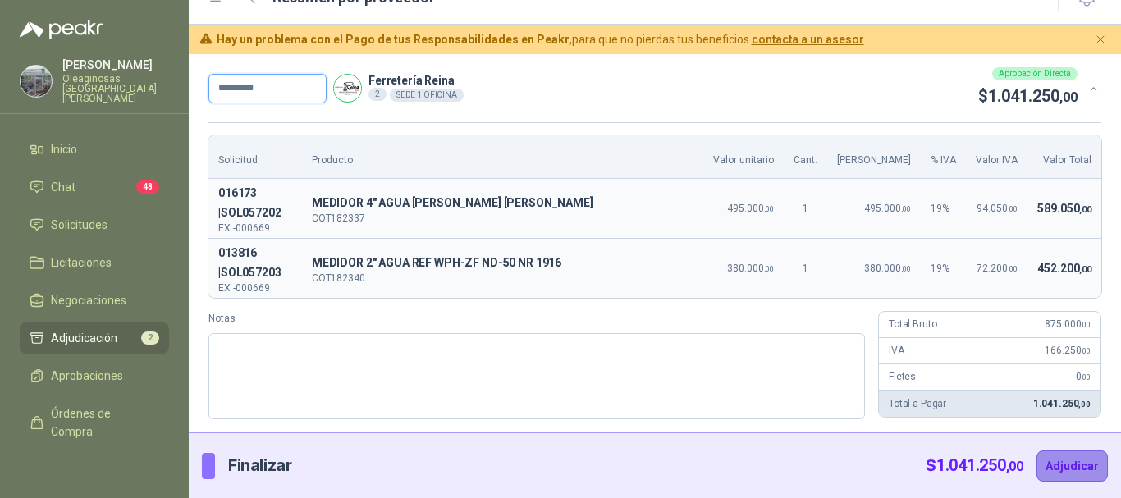
type input "*********"
click at [1071, 461] on button "Adjudicar" at bounding box center [1071, 466] width 71 height 31
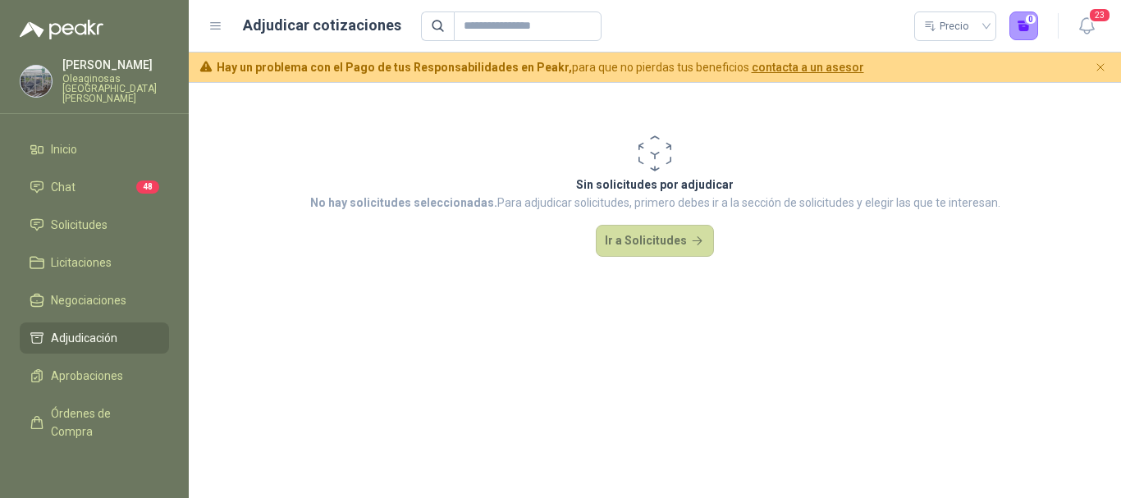
scroll to position [0, 0]
click at [108, 329] on span "Adjudicación" at bounding box center [84, 338] width 66 height 18
click at [92, 367] on span "Aprobaciones" at bounding box center [87, 376] width 72 height 18
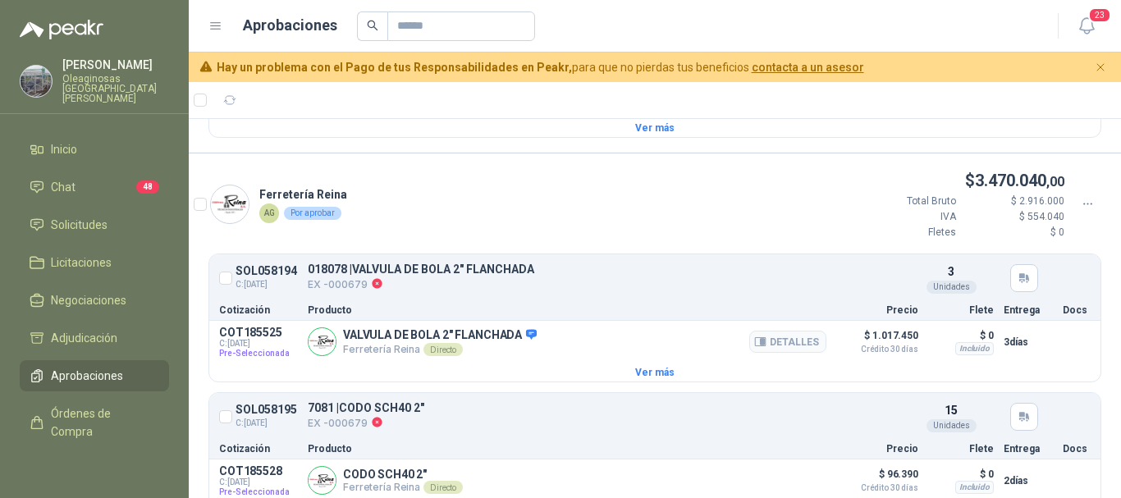
scroll to position [1805, 0]
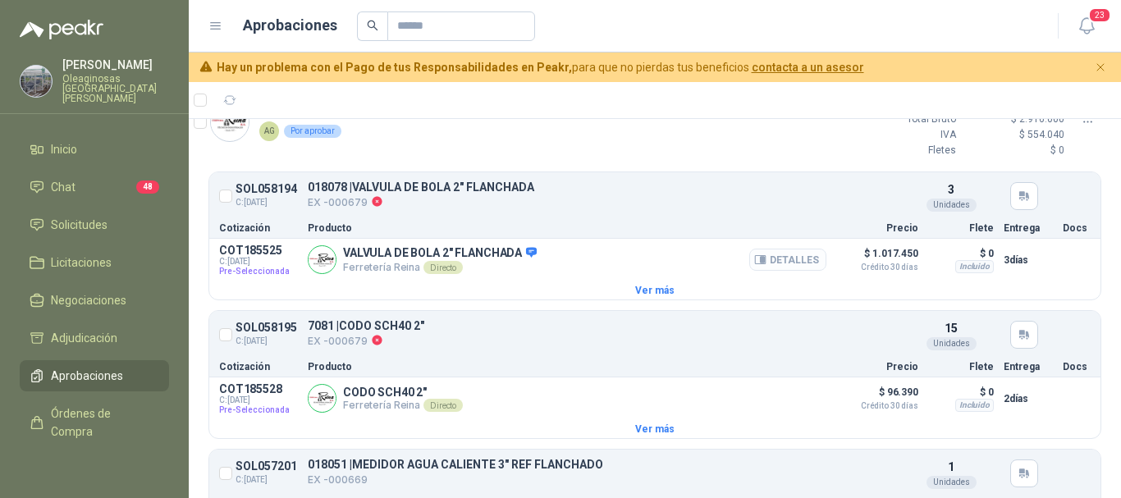
click at [791, 268] on button "Detalles" at bounding box center [787, 260] width 77 height 22
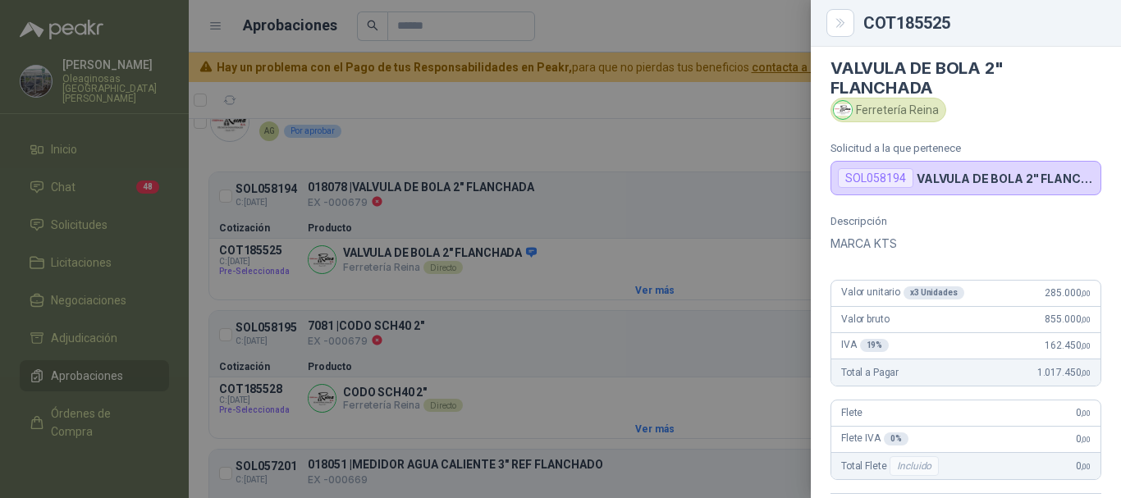
scroll to position [0, 0]
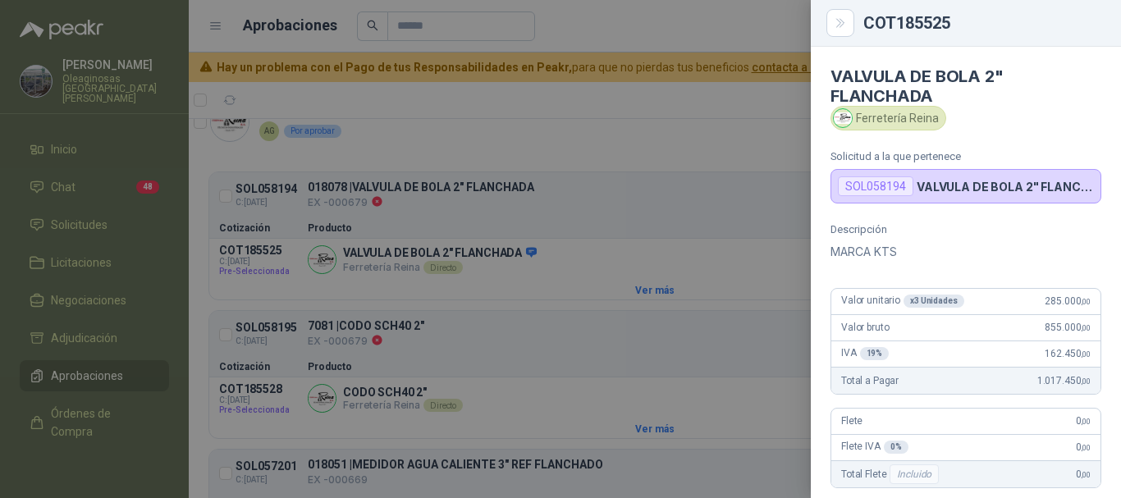
click at [644, 21] on div at bounding box center [560, 249] width 1121 height 498
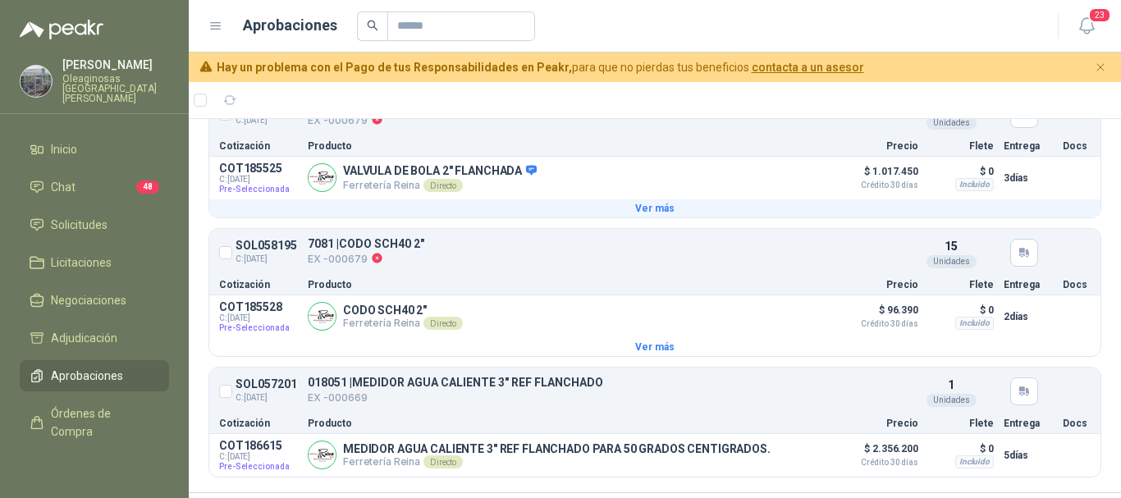
scroll to position [1805, 0]
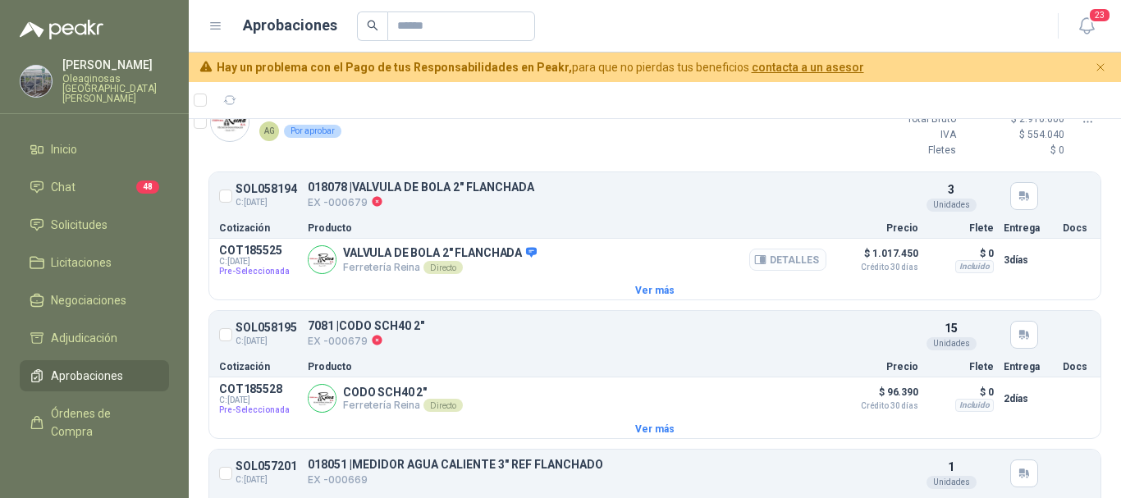
click at [786, 271] on button "Detalles" at bounding box center [787, 260] width 77 height 22
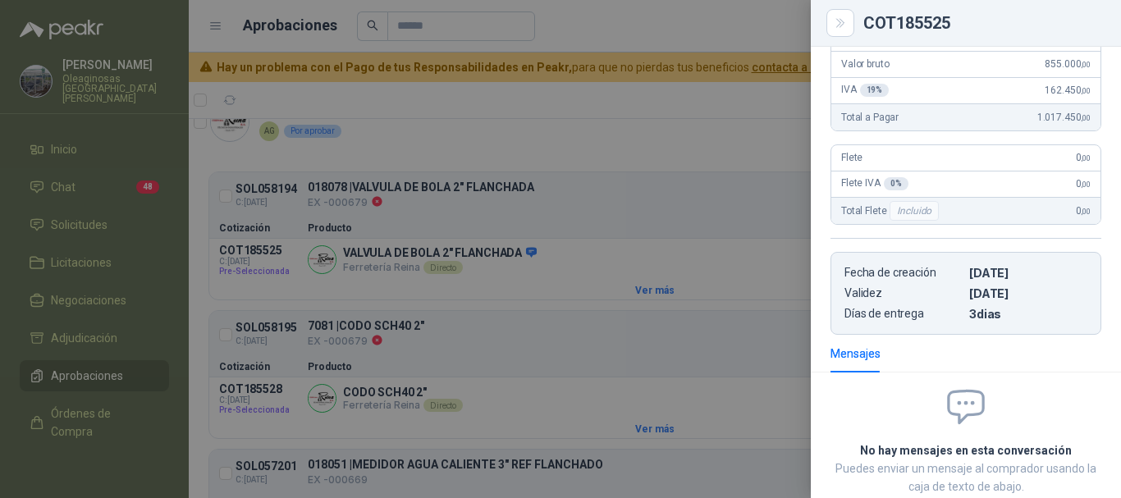
scroll to position [0, 0]
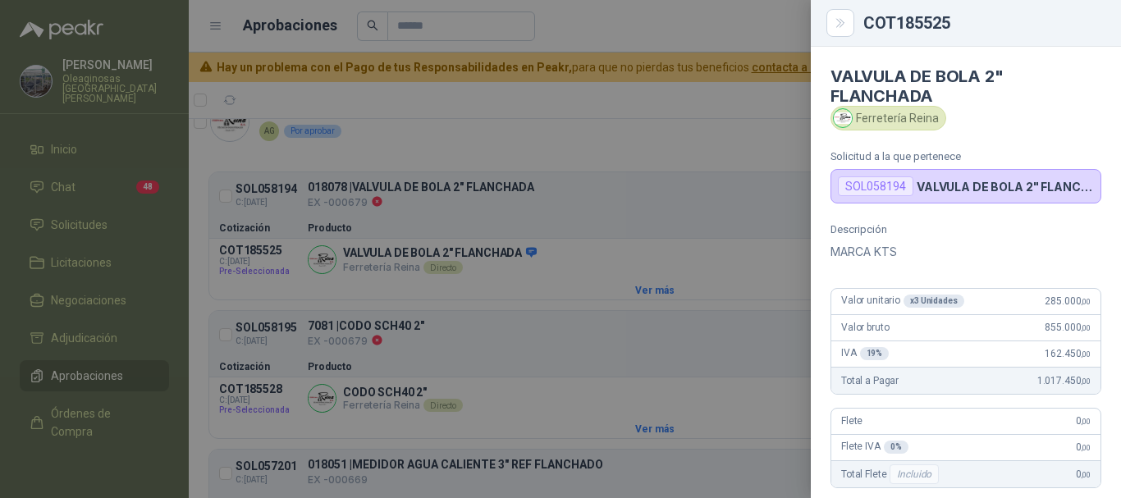
click at [621, 18] on div at bounding box center [560, 249] width 1121 height 498
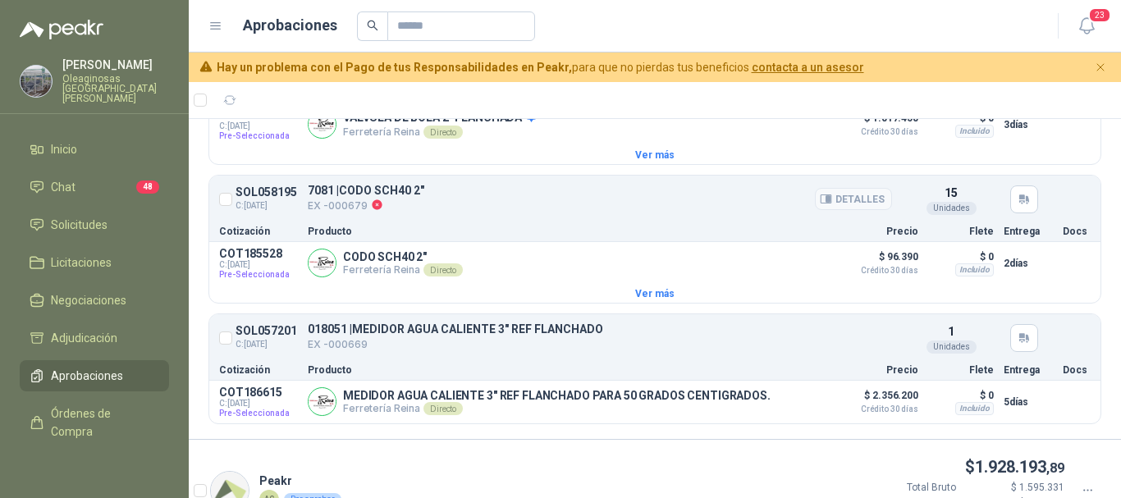
scroll to position [1970, 0]
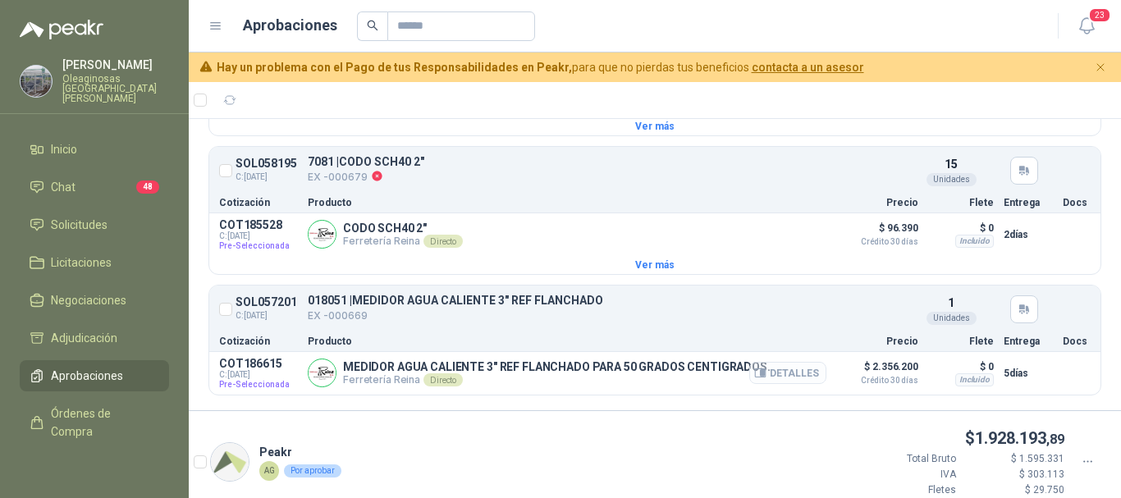
click at [782, 384] on button "Detalles" at bounding box center [787, 373] width 77 height 22
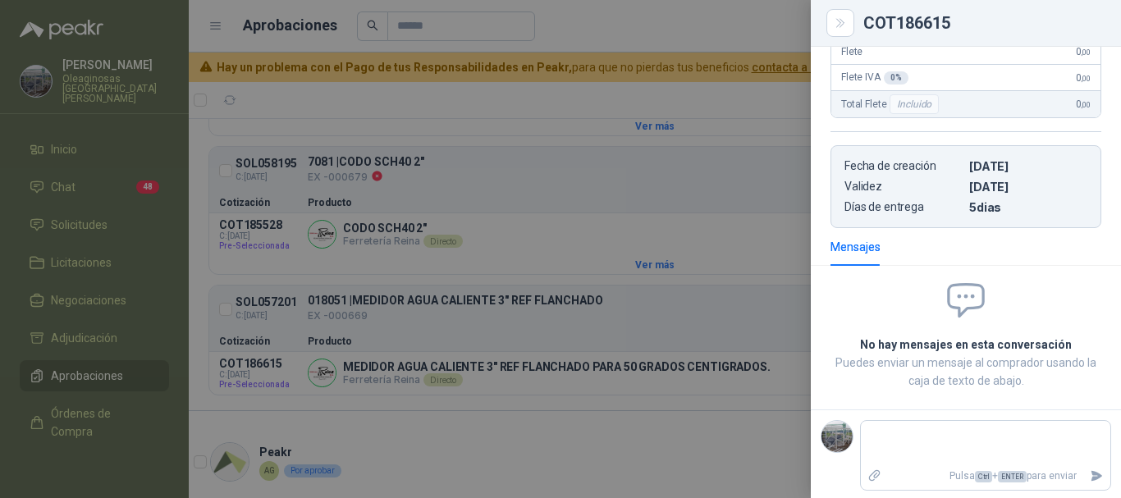
scroll to position [341, 0]
click at [525, 92] on div at bounding box center [560, 249] width 1121 height 498
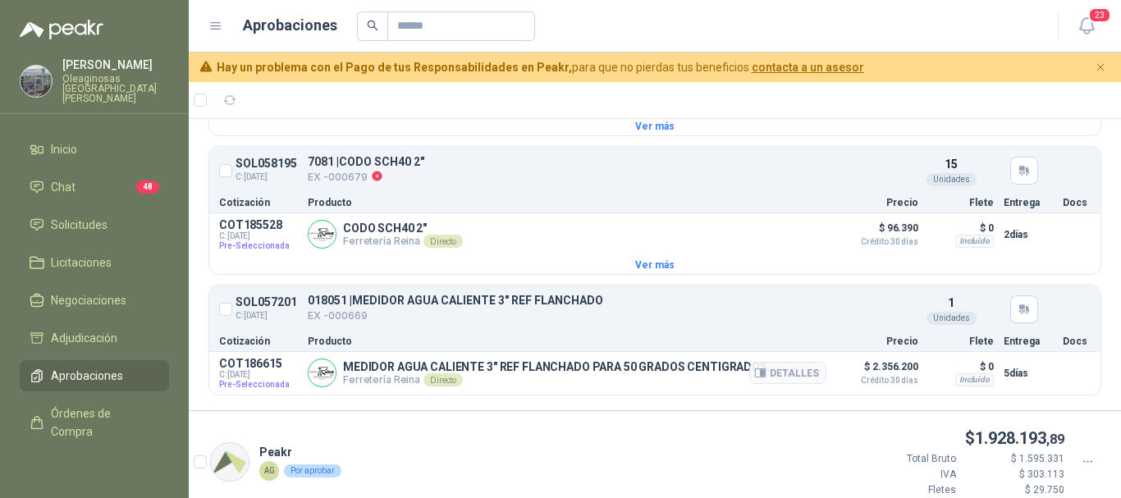
click at [260, 390] on span "Pre-Seleccionada" at bounding box center [258, 385] width 79 height 10
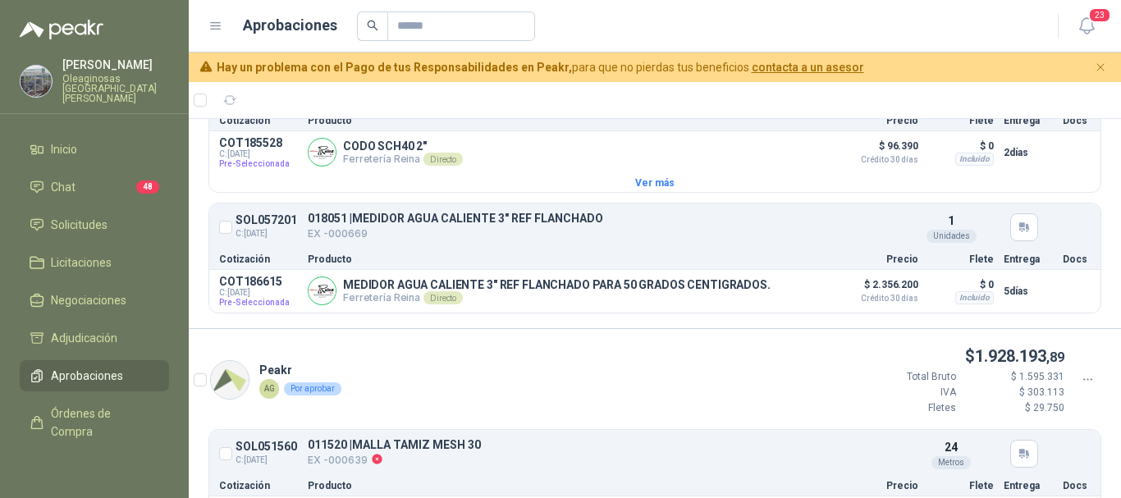
scroll to position [1970, 0]
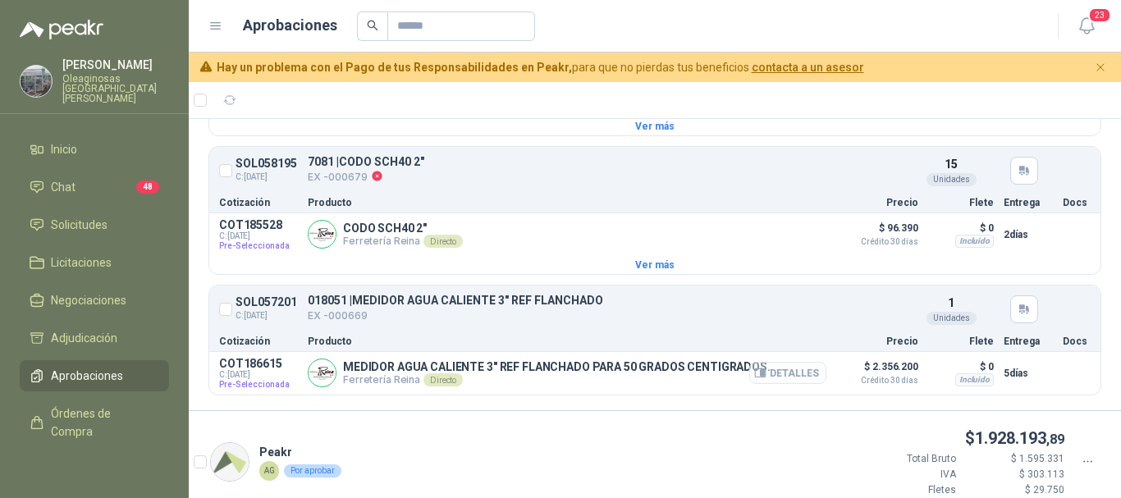
click at [782, 383] on button "Detalles" at bounding box center [787, 373] width 77 height 22
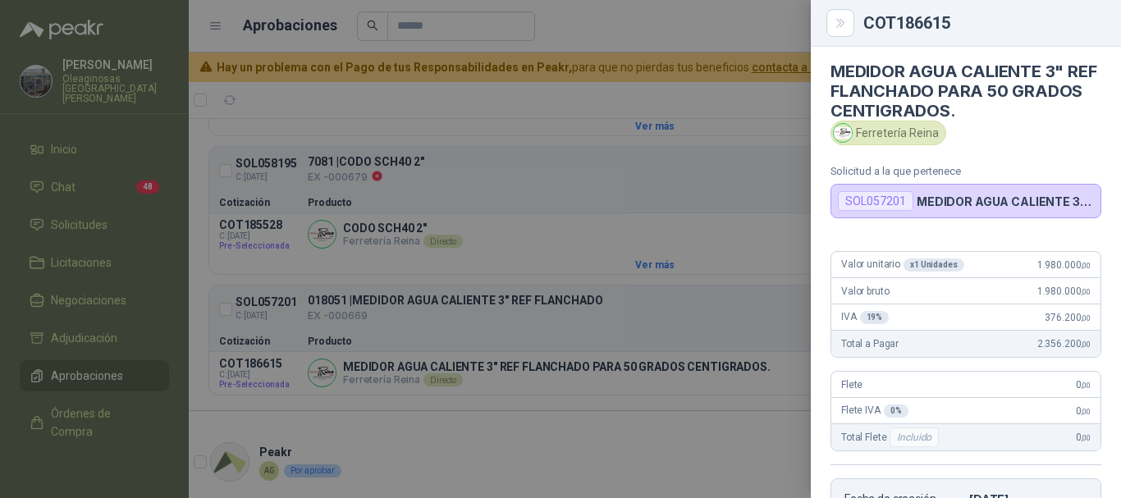
scroll to position [0, 0]
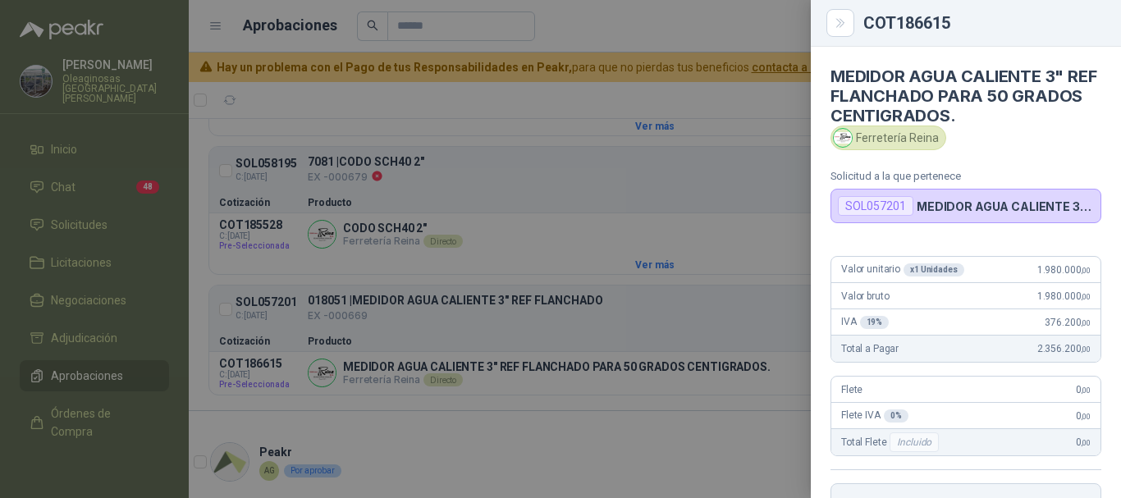
click at [622, 181] on div at bounding box center [560, 249] width 1121 height 498
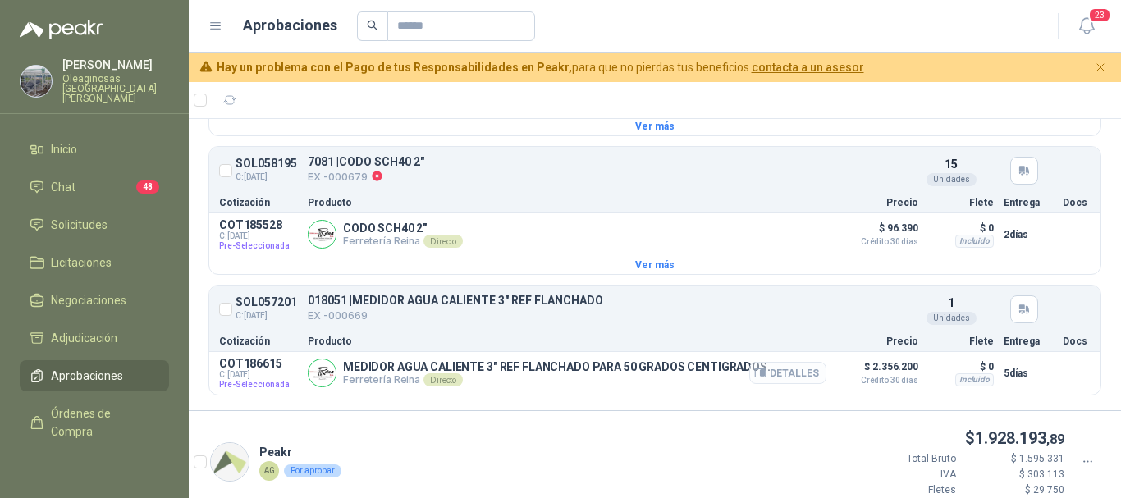
click at [780, 384] on button "Detalles" at bounding box center [787, 373] width 77 height 22
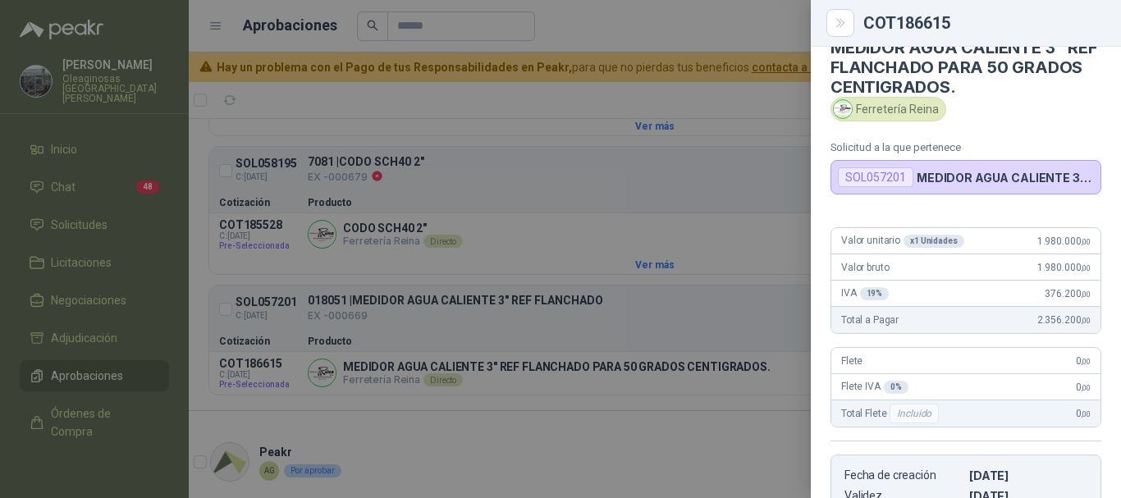
scroll to position [0, 0]
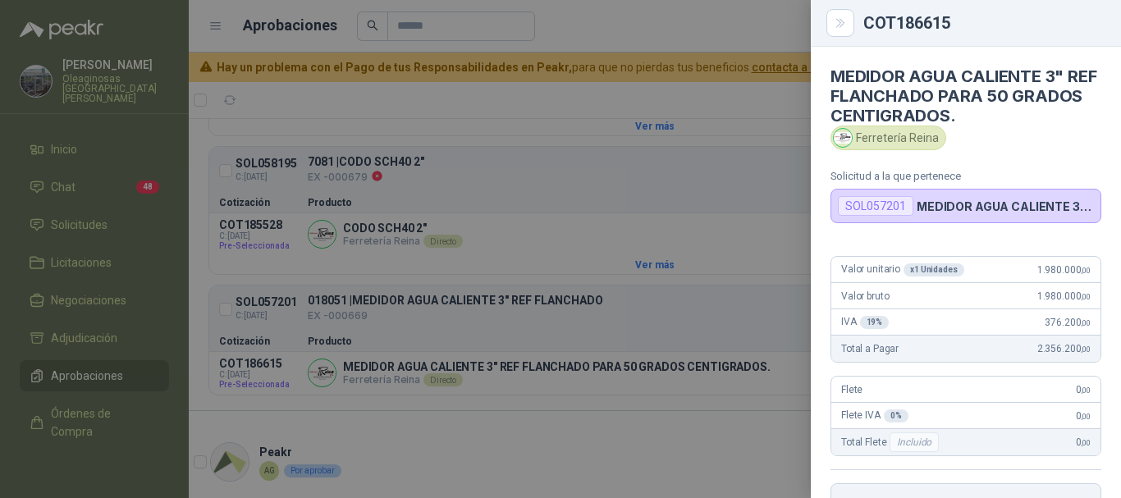
click at [470, 92] on div at bounding box center [560, 249] width 1121 height 498
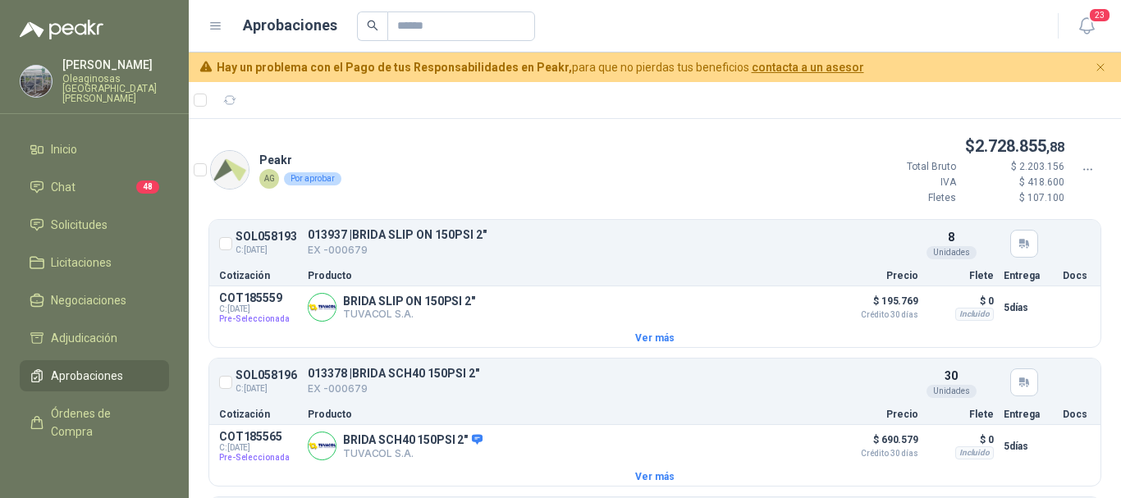
scroll to position [82, 0]
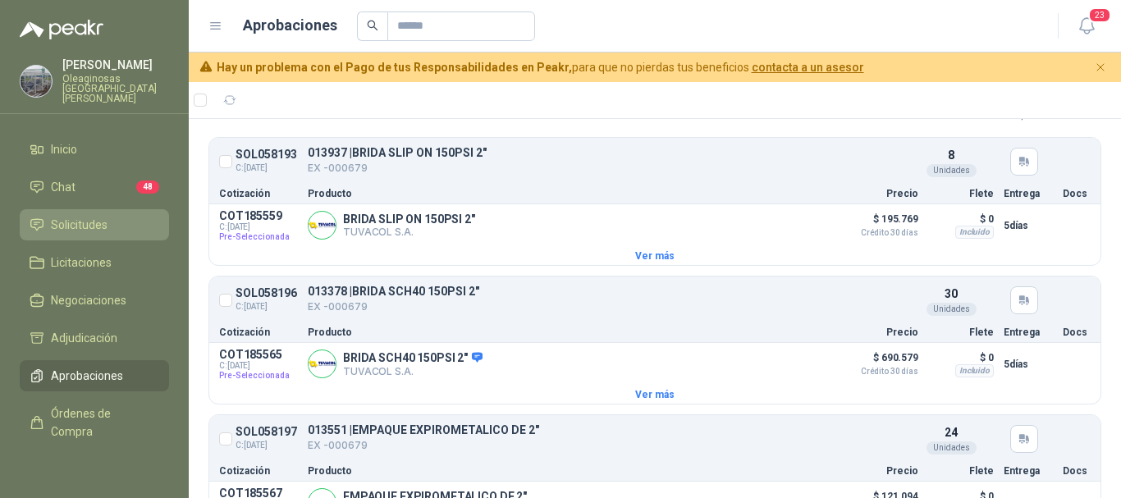
click at [80, 216] on span "Solicitudes" at bounding box center [79, 225] width 57 height 18
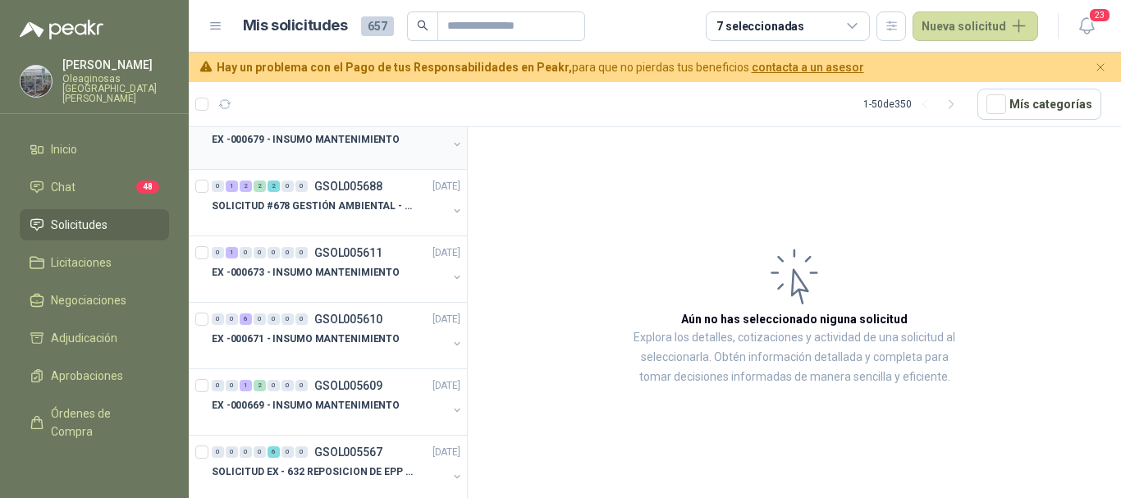
scroll to position [574, 0]
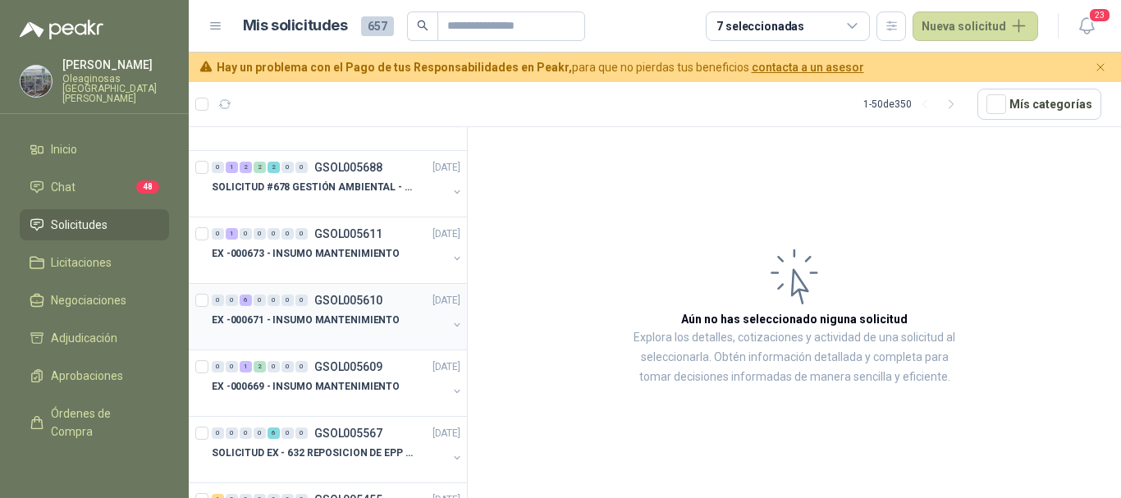
click at [313, 336] on div at bounding box center [330, 336] width 236 height 13
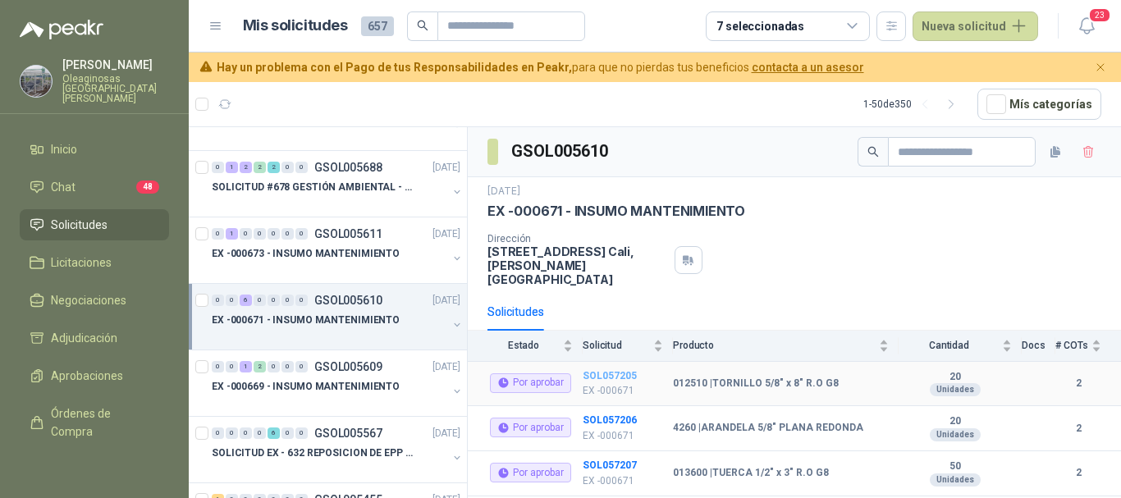
click at [614, 370] on b "SOL057205" at bounding box center [610, 375] width 54 height 11
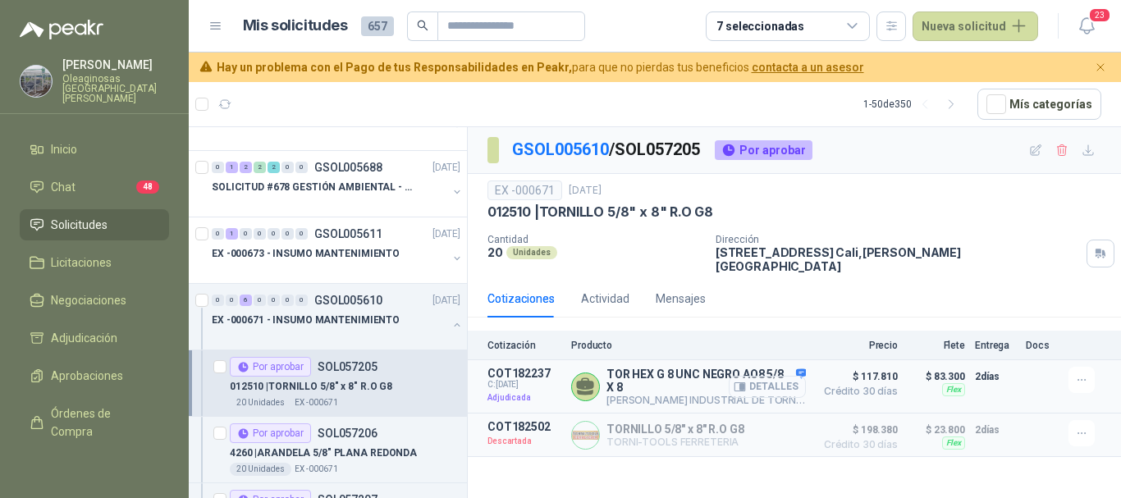
click at [779, 376] on button "Detalles" at bounding box center [767, 387] width 77 height 22
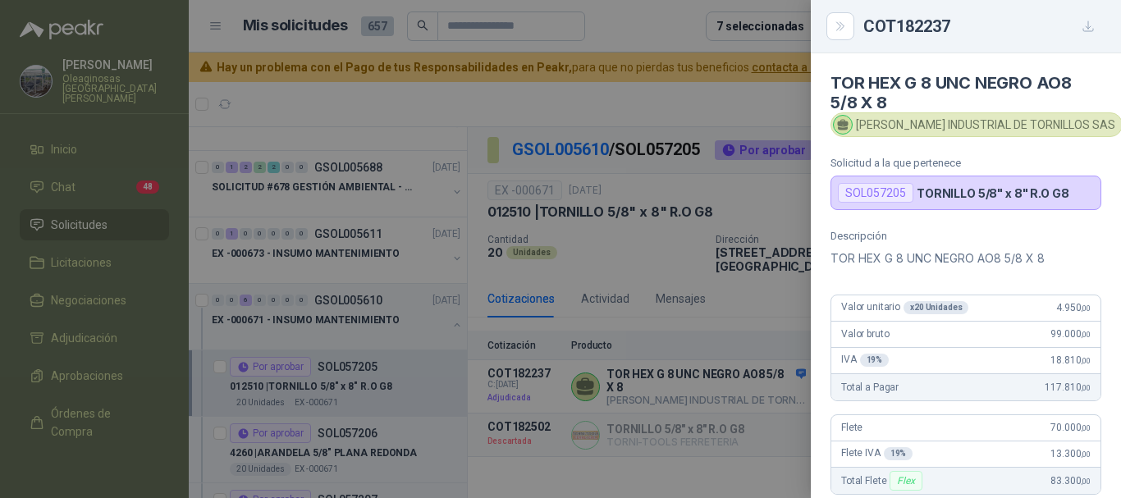
click at [627, 20] on div at bounding box center [560, 249] width 1121 height 498
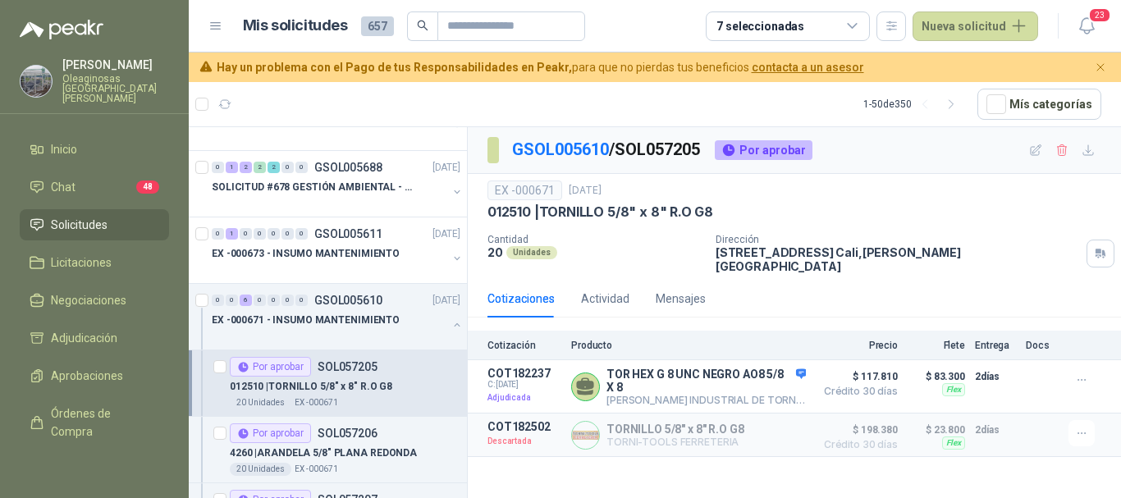
click at [646, 11] on article "Mis solicitudes 657 7 seleccionadas Nueva solicitud" at bounding box center [641, 26] width 796 height 30
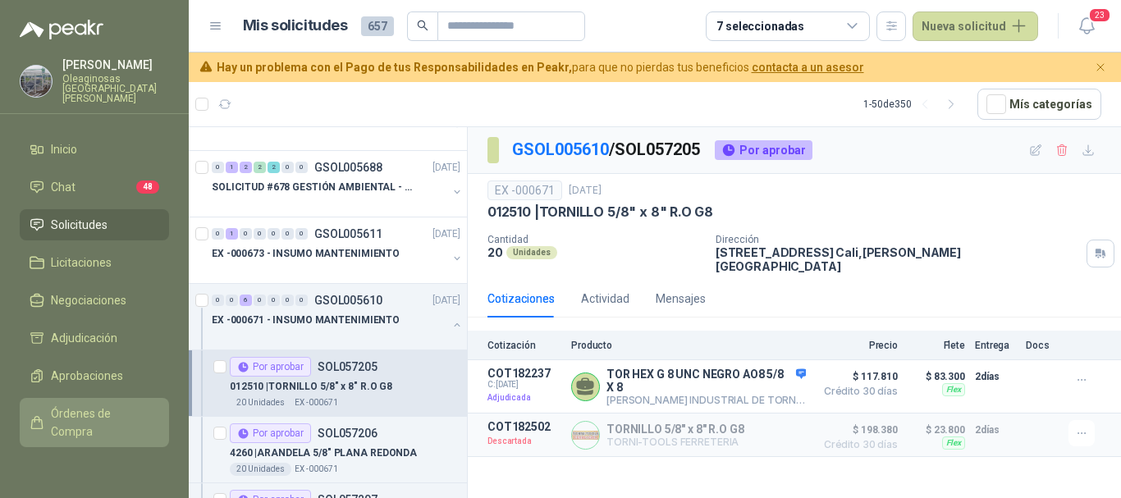
click at [79, 406] on span "Órdenes de Compra" at bounding box center [102, 423] width 103 height 36
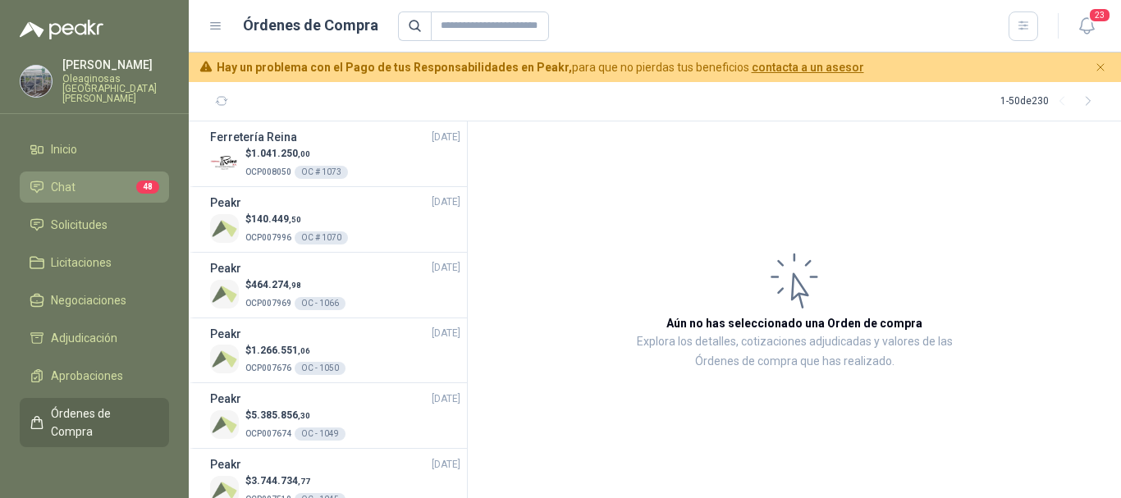
click at [108, 172] on link "Chat 48" at bounding box center [94, 187] width 149 height 31
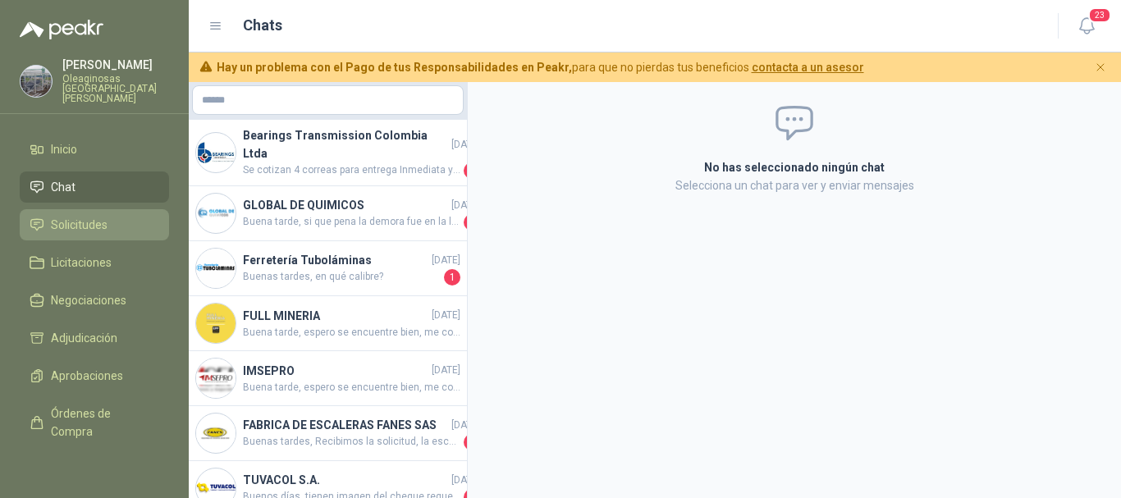
click at [104, 216] on span "Solicitudes" at bounding box center [79, 225] width 57 height 18
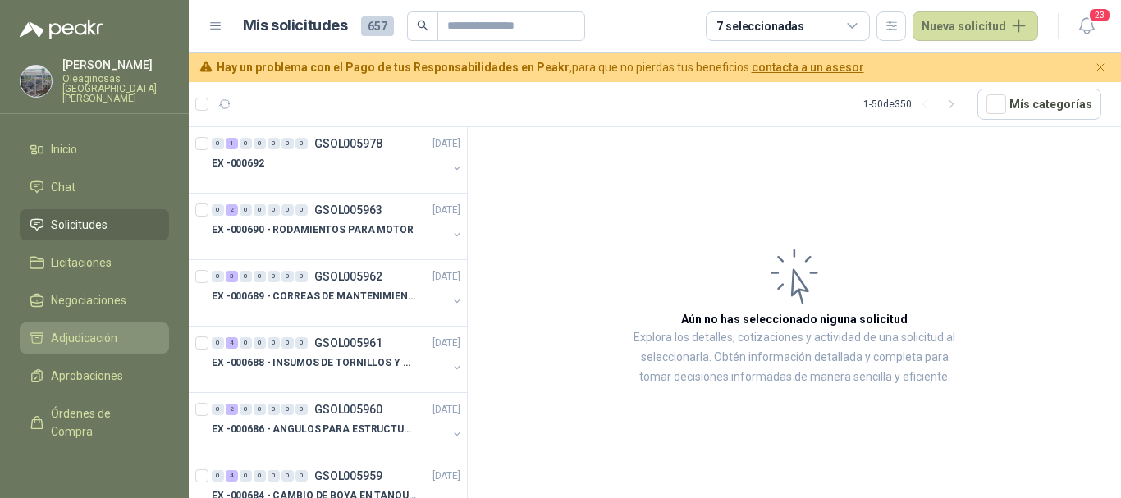
click at [101, 330] on span "Adjudicación" at bounding box center [84, 338] width 66 height 18
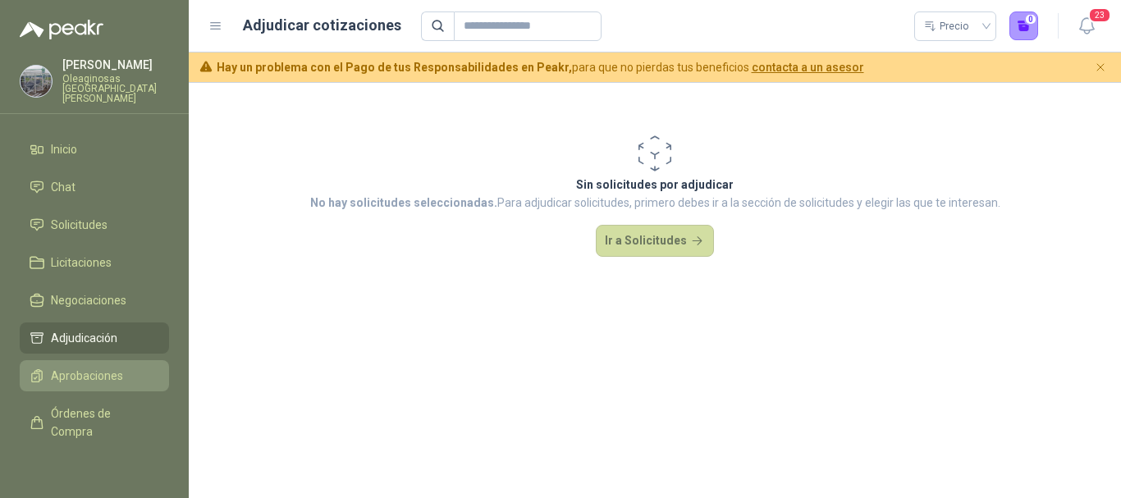
click at [91, 367] on span "Aprobaciones" at bounding box center [87, 376] width 72 height 18
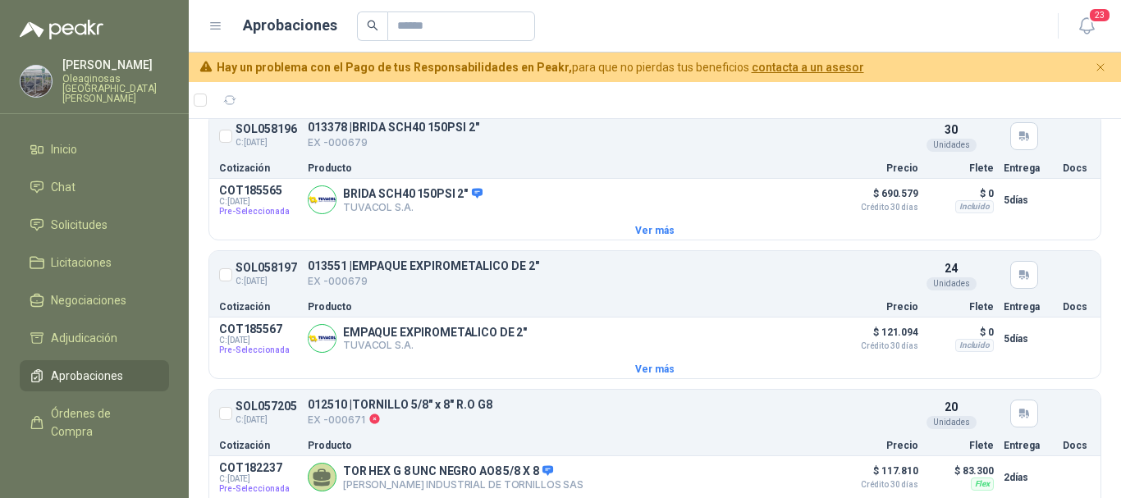
scroll to position [328, 0]
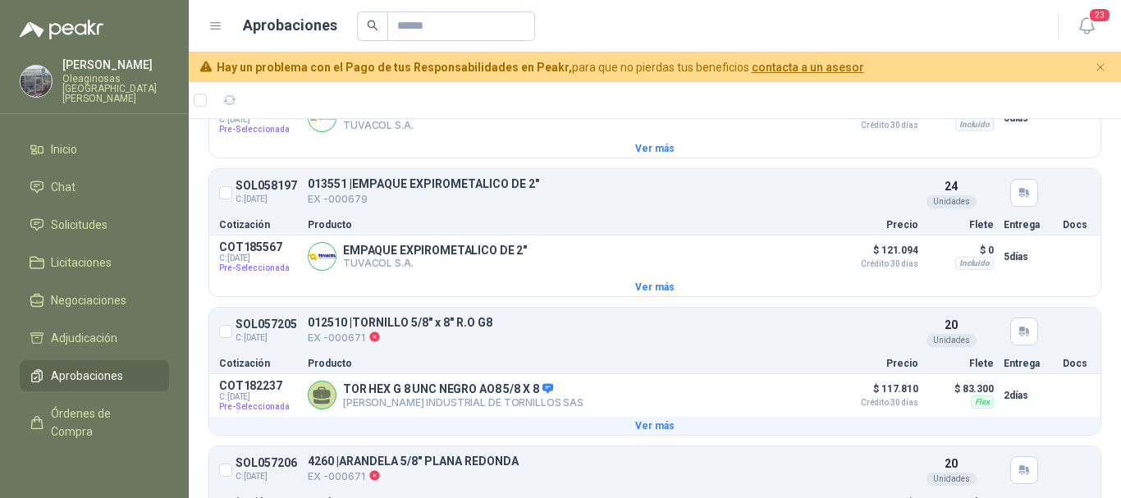
click at [640, 429] on button "Ver más" at bounding box center [654, 426] width 891 height 18
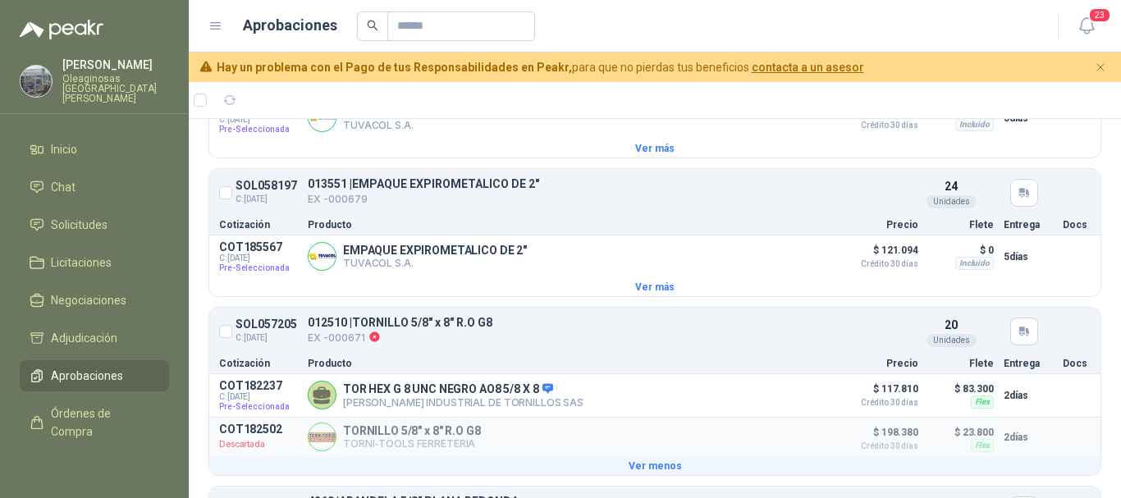
click at [648, 464] on button "Ver menos" at bounding box center [654, 466] width 891 height 18
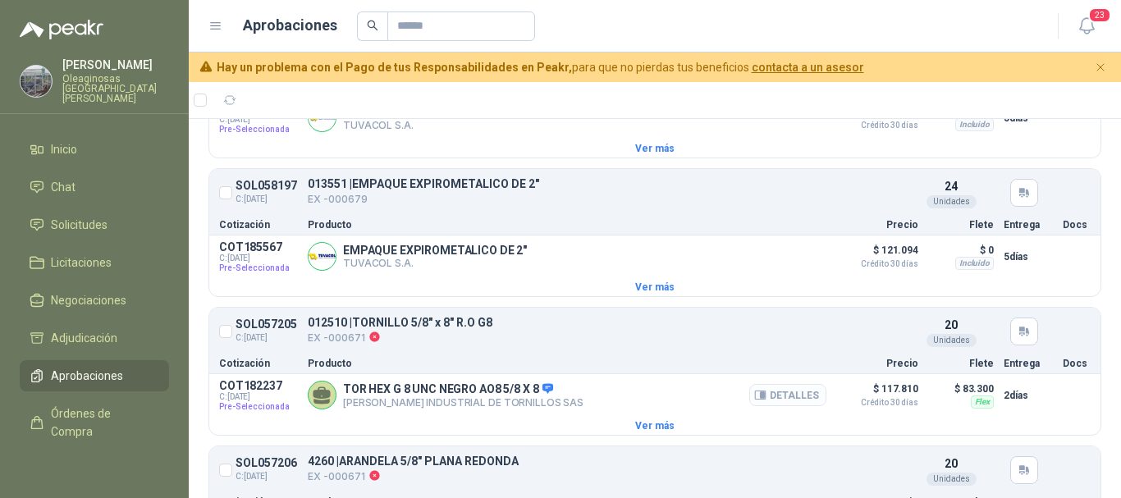
click at [788, 400] on button "Detalles" at bounding box center [787, 395] width 77 height 22
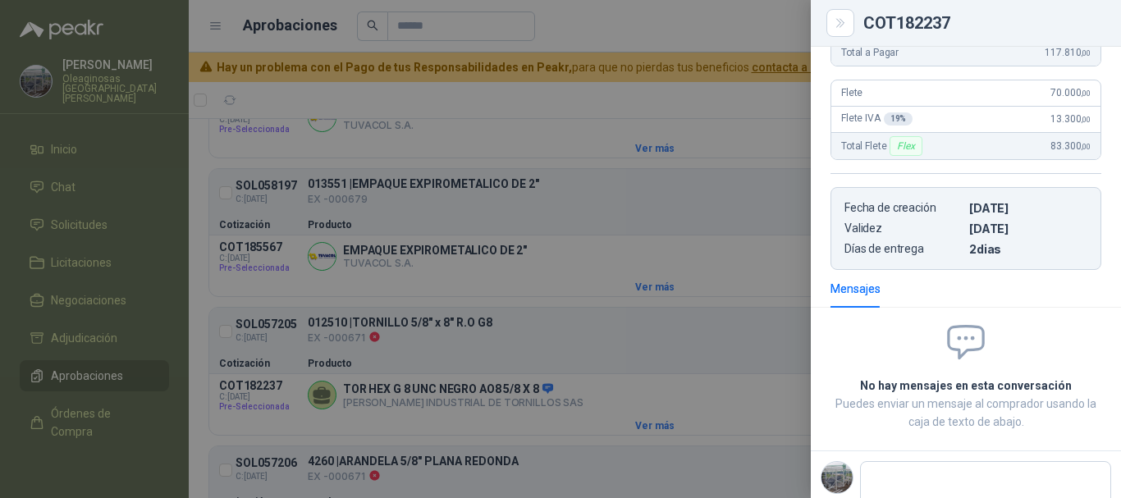
click at [492, 96] on div at bounding box center [560, 249] width 1121 height 498
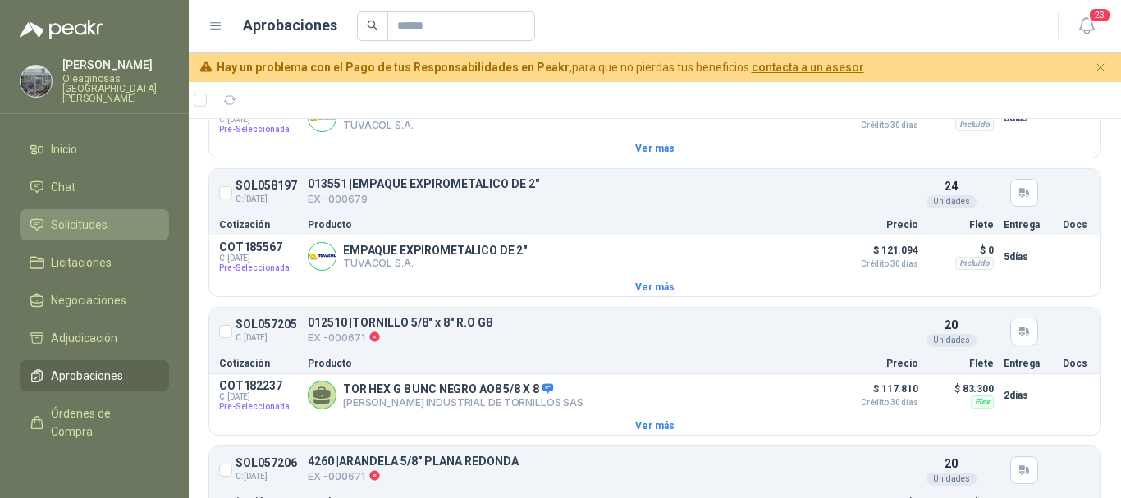
click at [88, 221] on span "Solicitudes" at bounding box center [79, 225] width 57 height 18
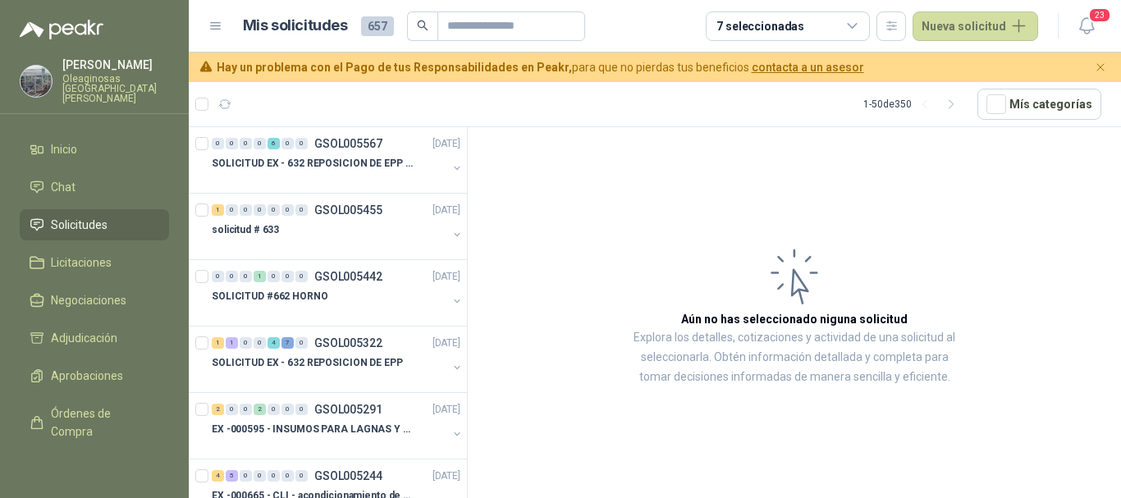
scroll to position [903, 0]
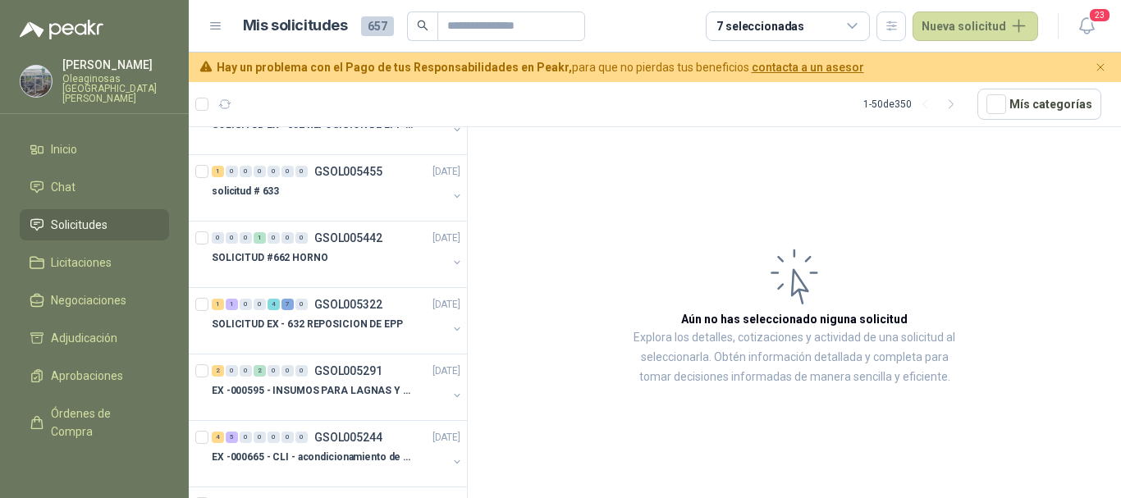
click at [747, 167] on article "Aún no has seleccionado niguna solicitud Explora los detalles, cotizaciones y a…" at bounding box center [794, 315] width 653 height 377
